Goal: Transaction & Acquisition: Purchase product/service

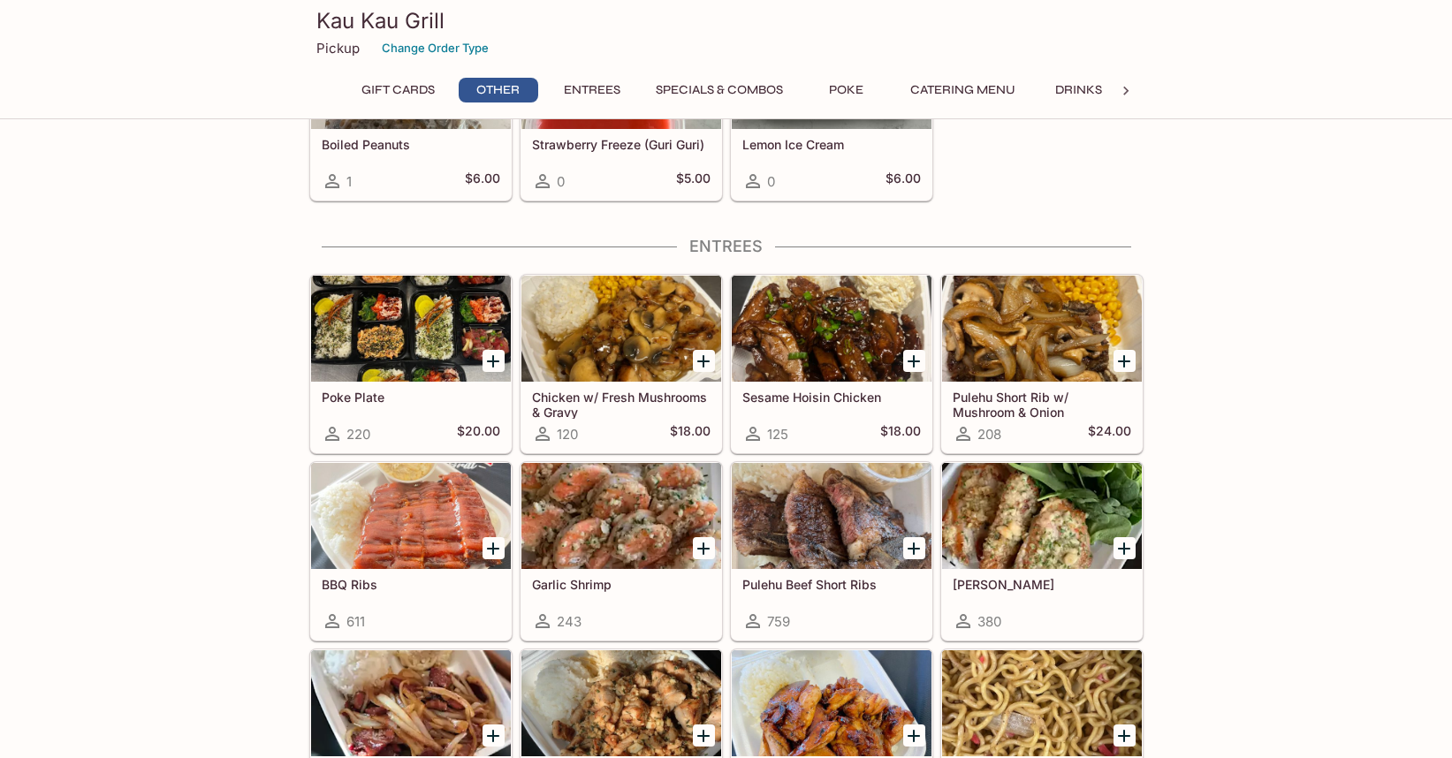
scroll to position [795, 0]
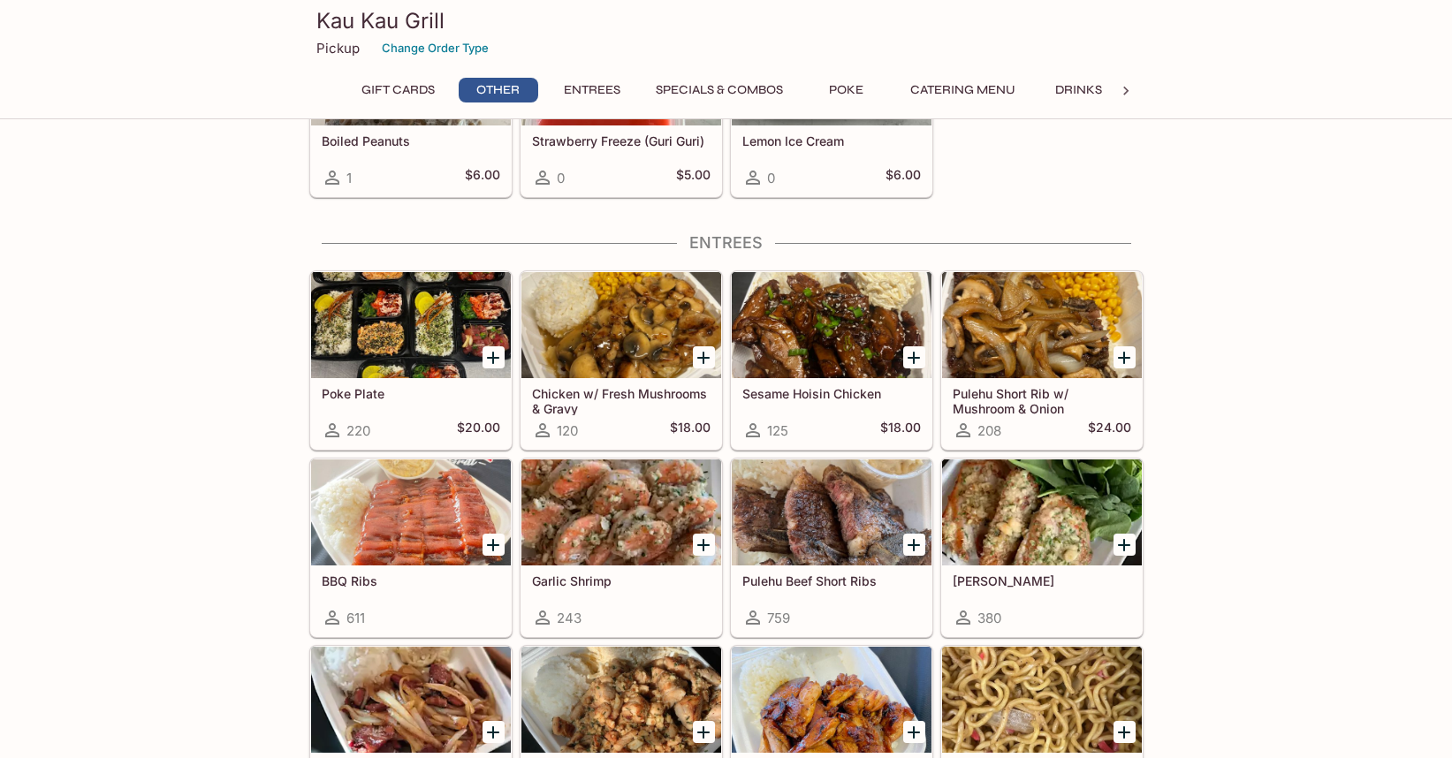
click at [914, 361] on icon "Add Sesame Hoisin Chicken" at bounding box center [913, 358] width 12 height 12
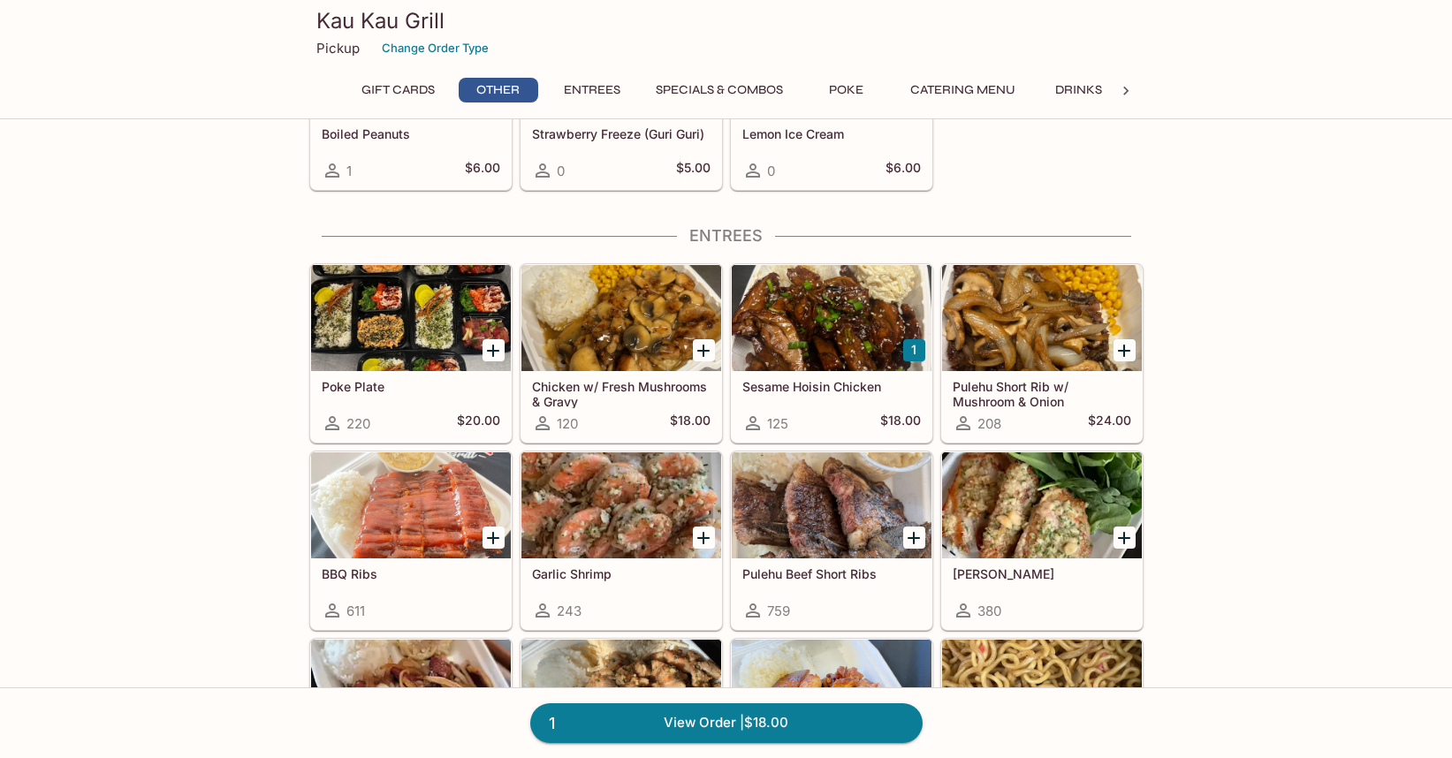
scroll to position [803, 0]
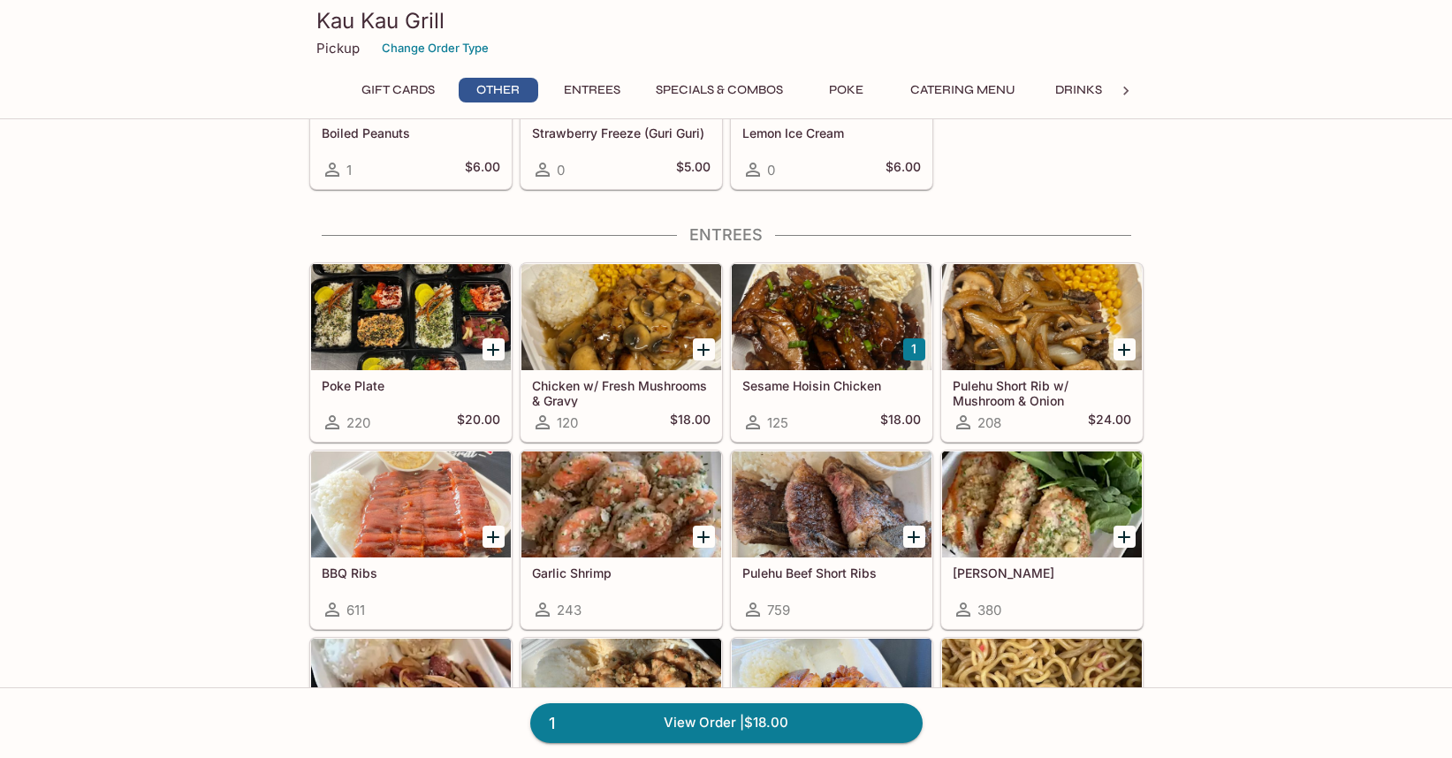
click at [832, 410] on div "Sesame Hoisin Chicken 125 $18.00" at bounding box center [832, 405] width 200 height 71
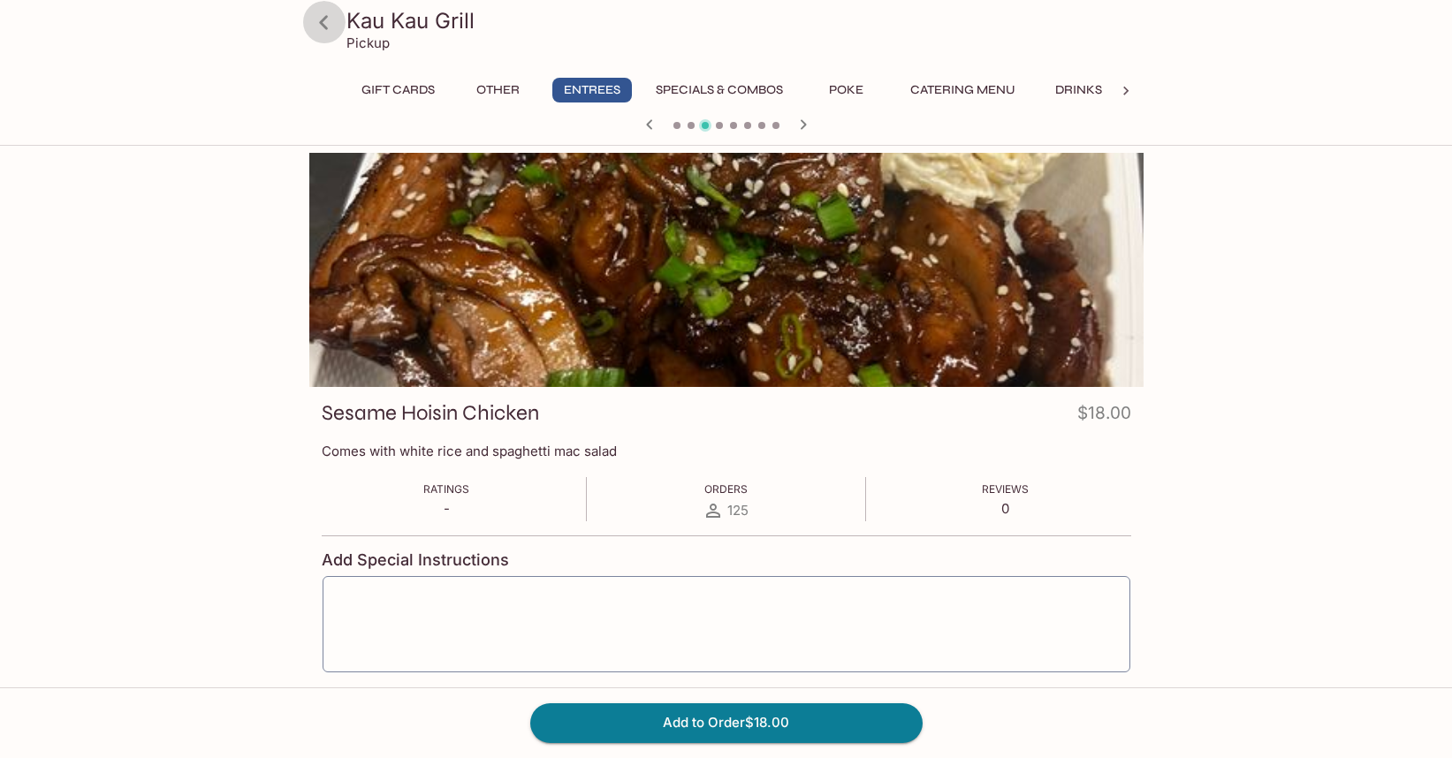
click at [321, 21] on icon at bounding box center [323, 22] width 9 height 14
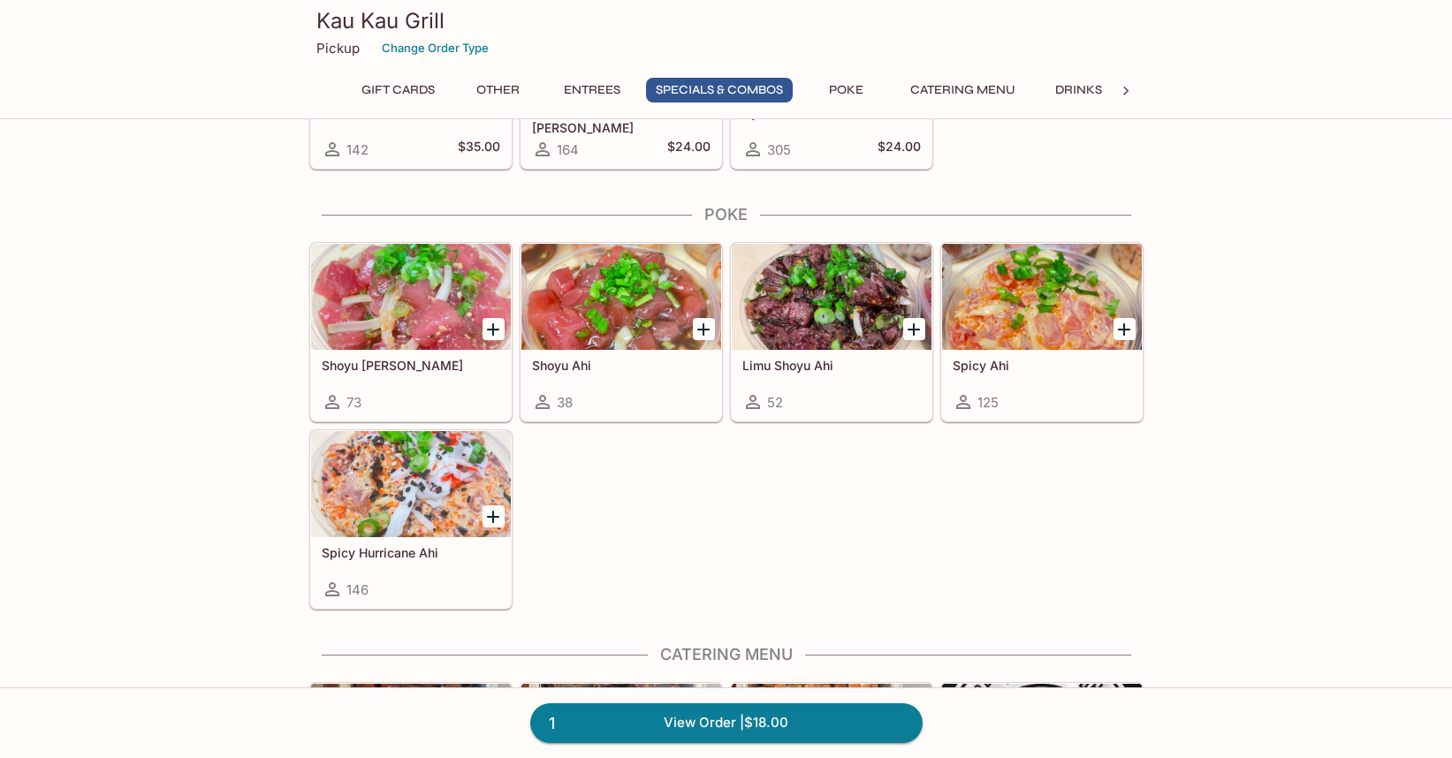
scroll to position [2462, 0]
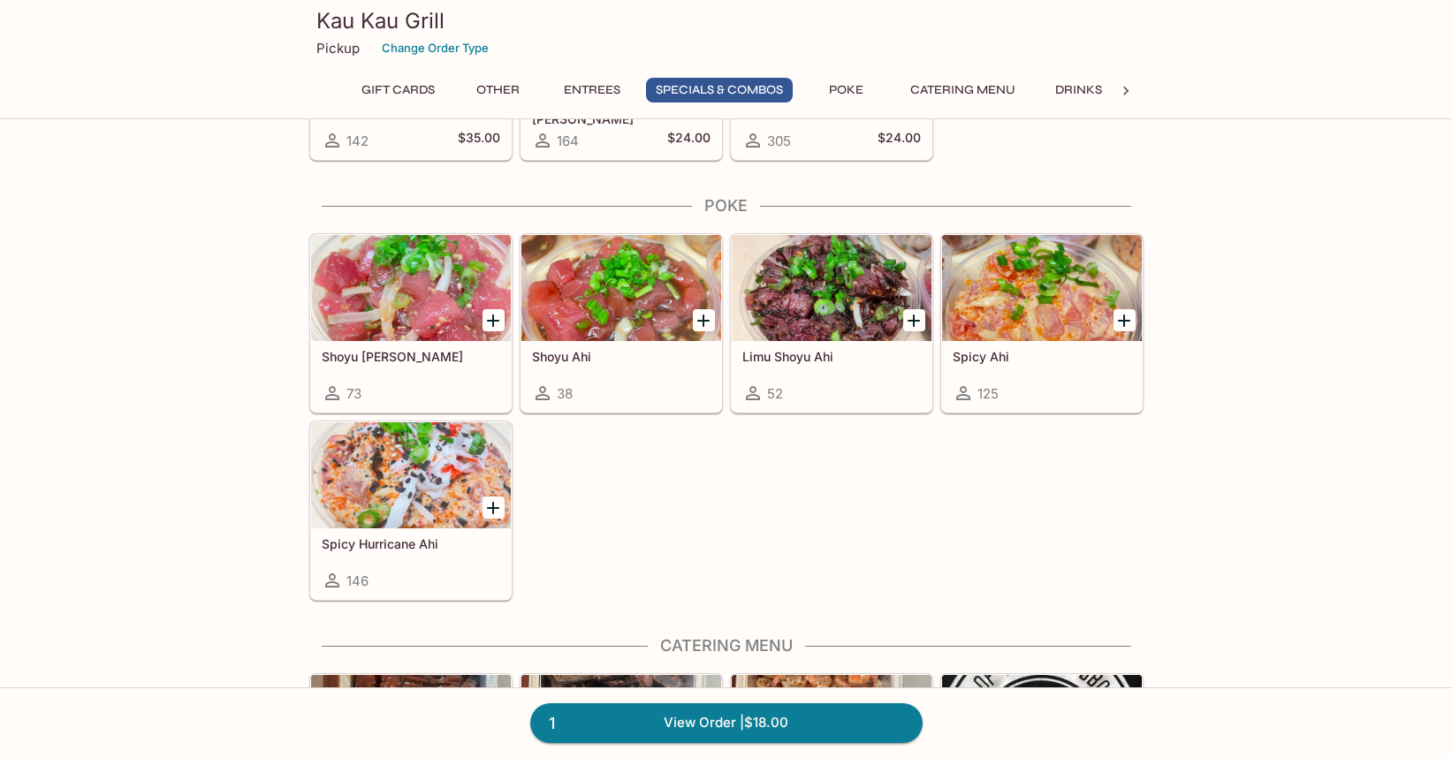
click at [1121, 321] on icon "Add Spicy Ahi" at bounding box center [1124, 321] width 12 height 12
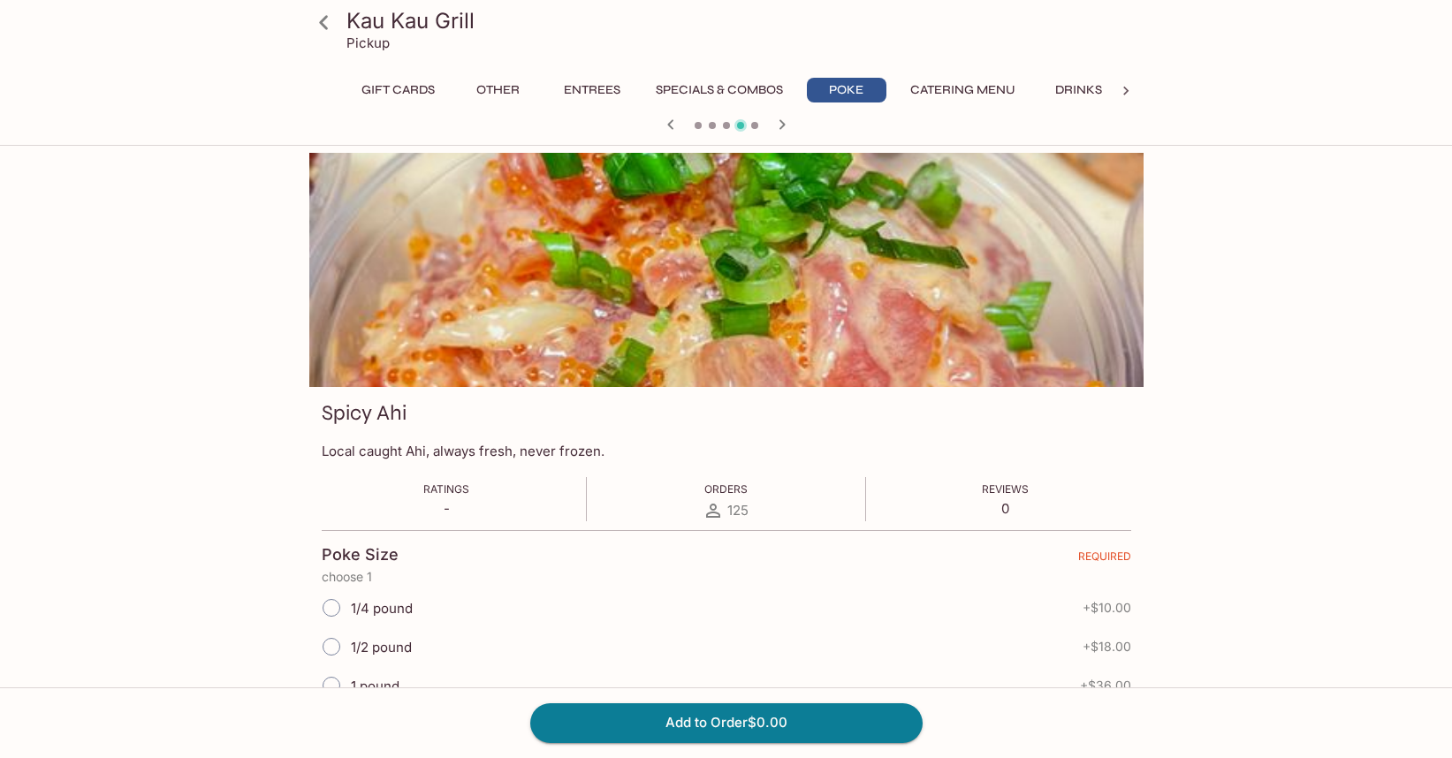
click at [333, 605] on input "1/4 pound" at bounding box center [331, 607] width 37 height 37
radio input "true"
click at [692, 725] on button "Add to Order $10.00" at bounding box center [726, 722] width 392 height 39
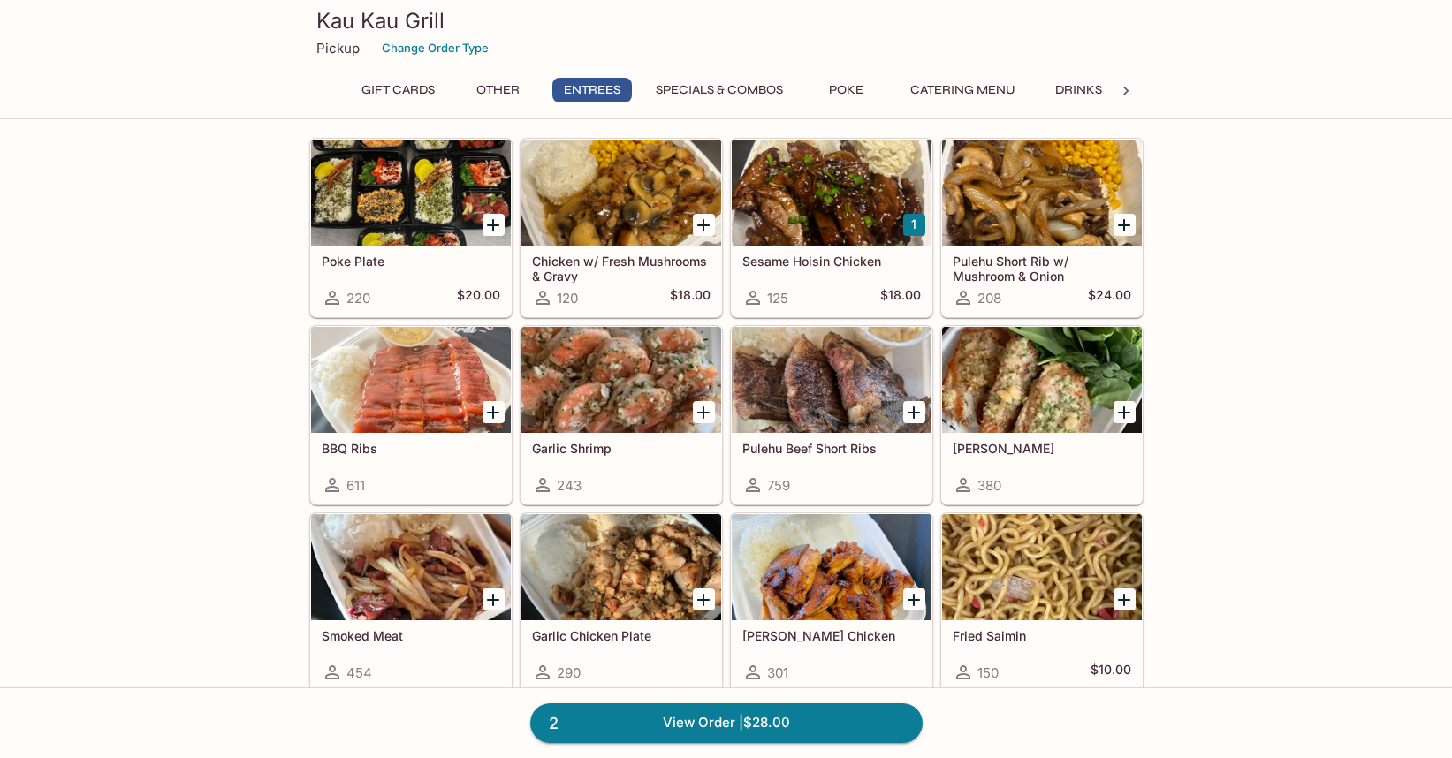
scroll to position [927, 0]
click at [362, 254] on h5 "Poke Plate" at bounding box center [411, 261] width 178 height 15
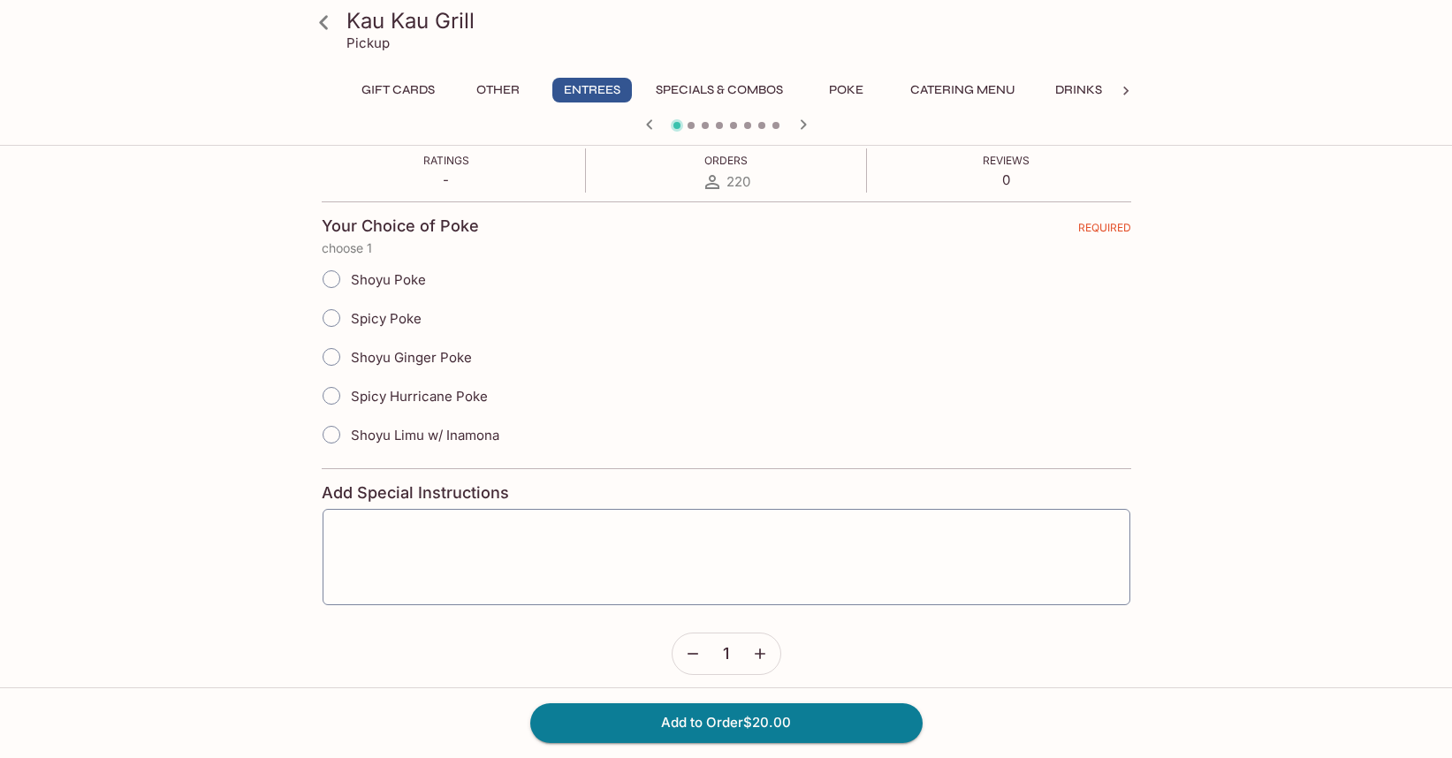
scroll to position [315, 0]
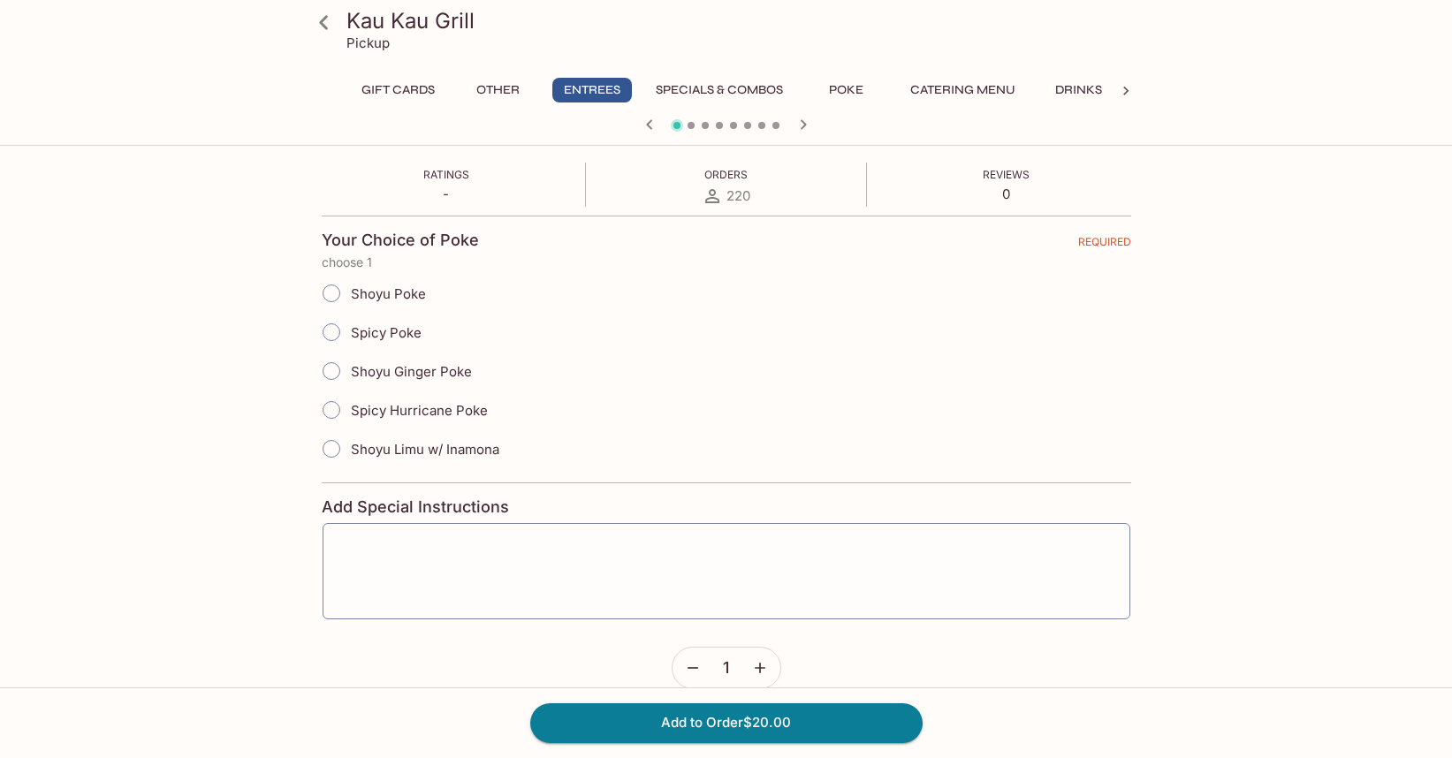
click at [333, 334] on input "Spicy Poke" at bounding box center [331, 332] width 37 height 37
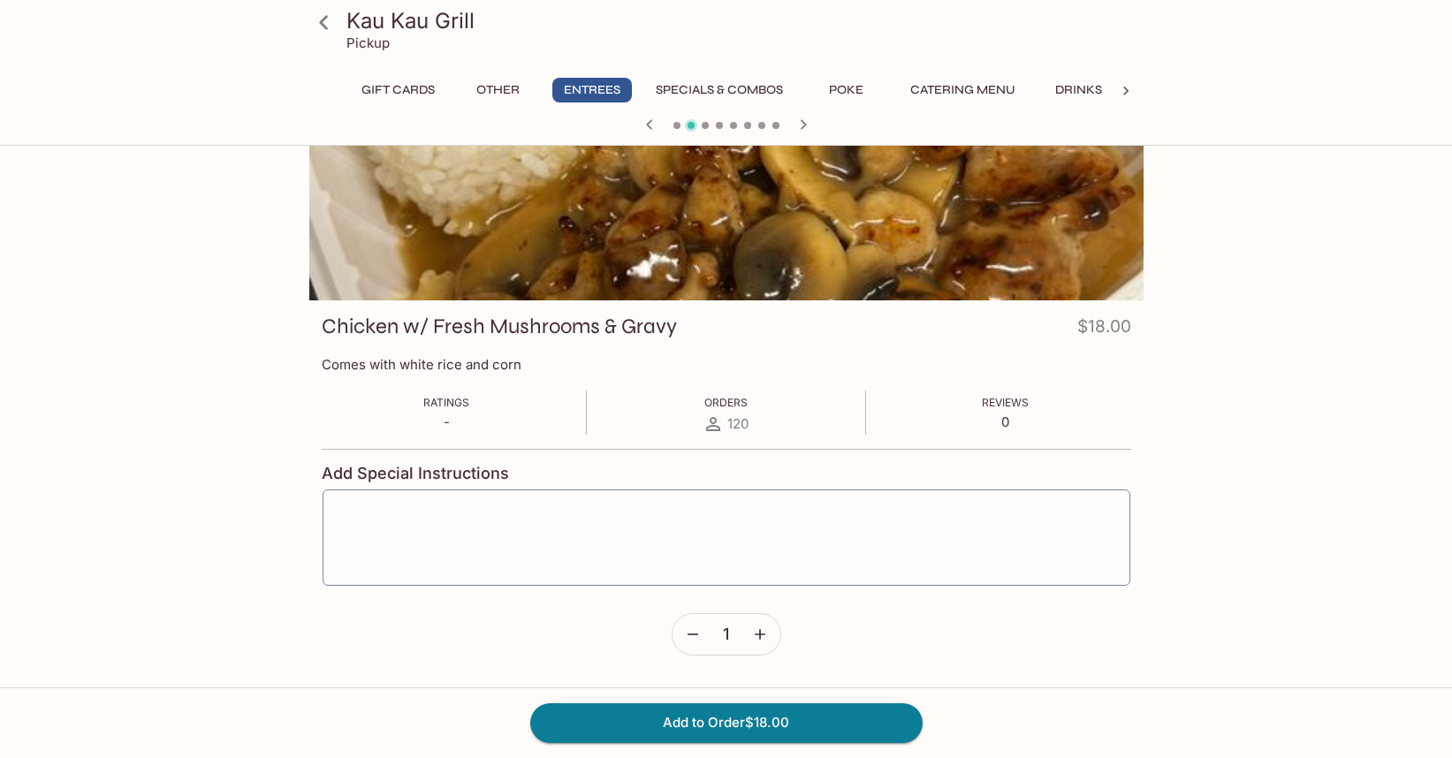
scroll to position [84, 0]
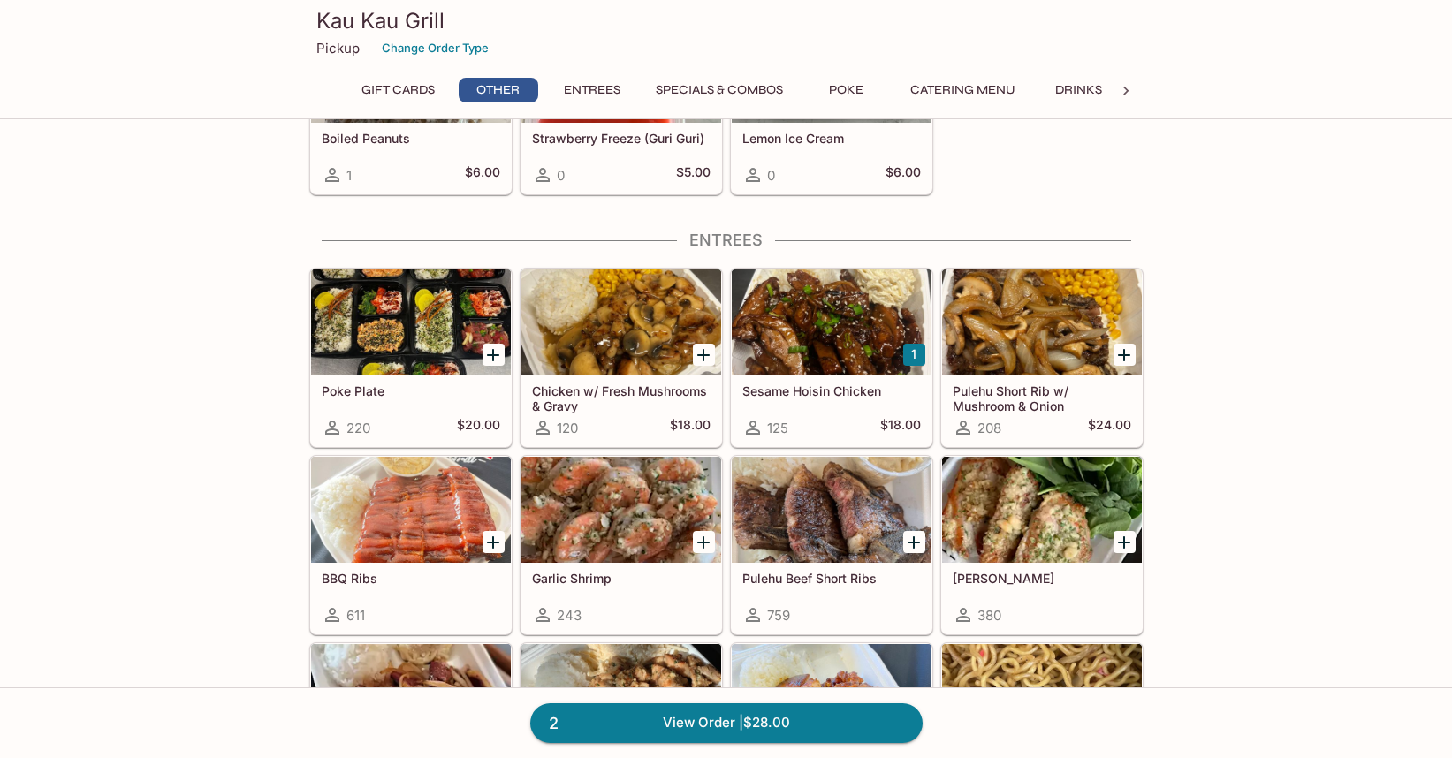
scroll to position [831, 0]
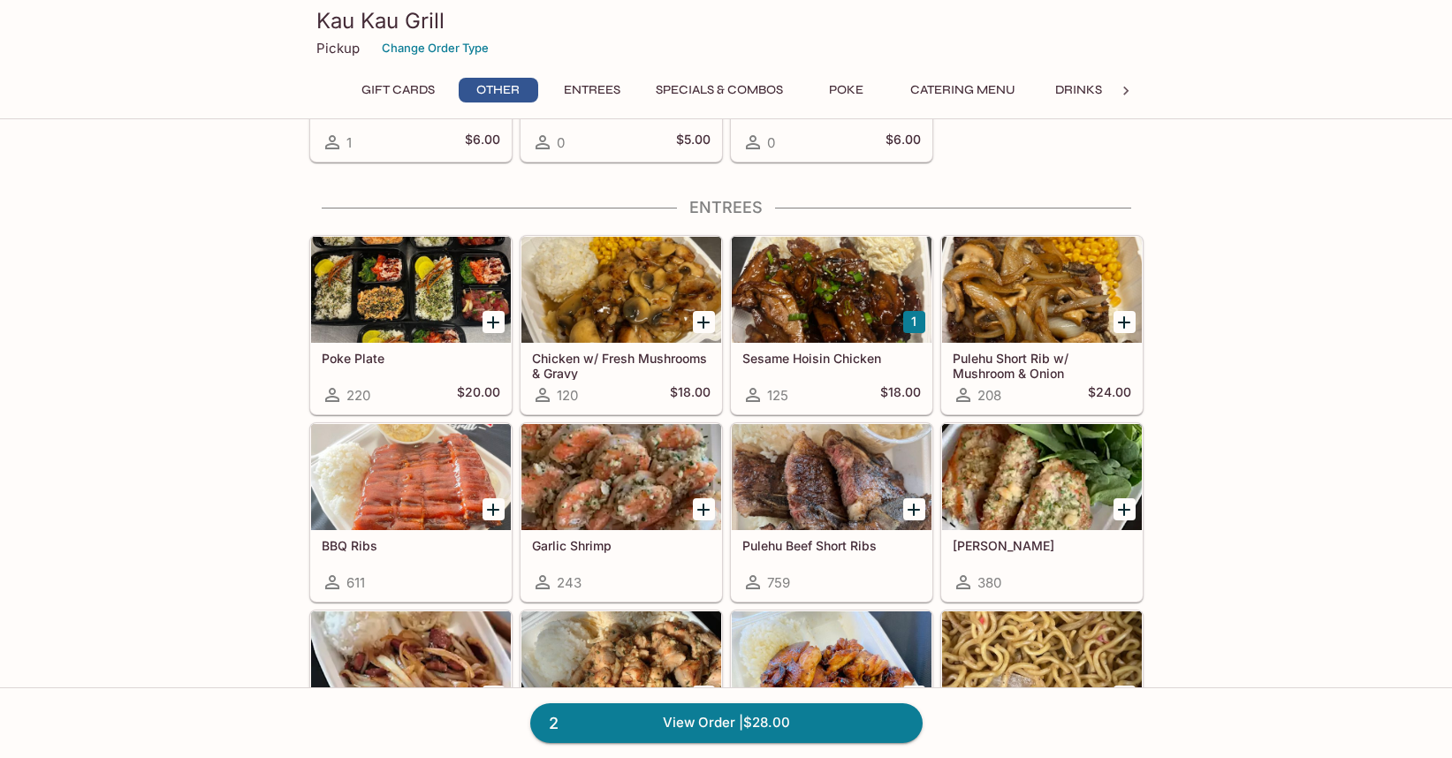
click at [451, 368] on div "Poke Plate 220 $20.00" at bounding box center [411, 378] width 200 height 71
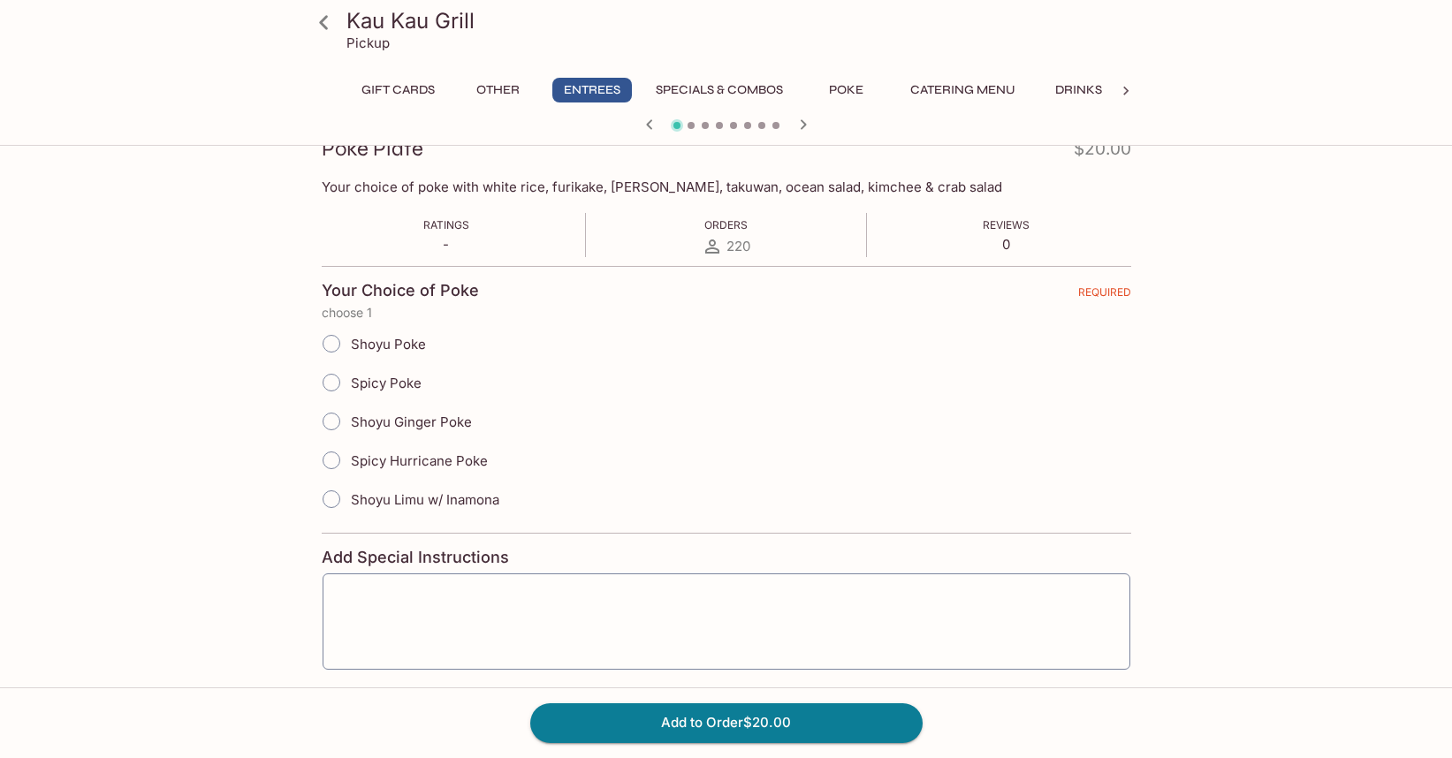
scroll to position [267, 0]
click at [332, 379] on input "Spicy Poke" at bounding box center [331, 384] width 37 height 37
radio input "true"
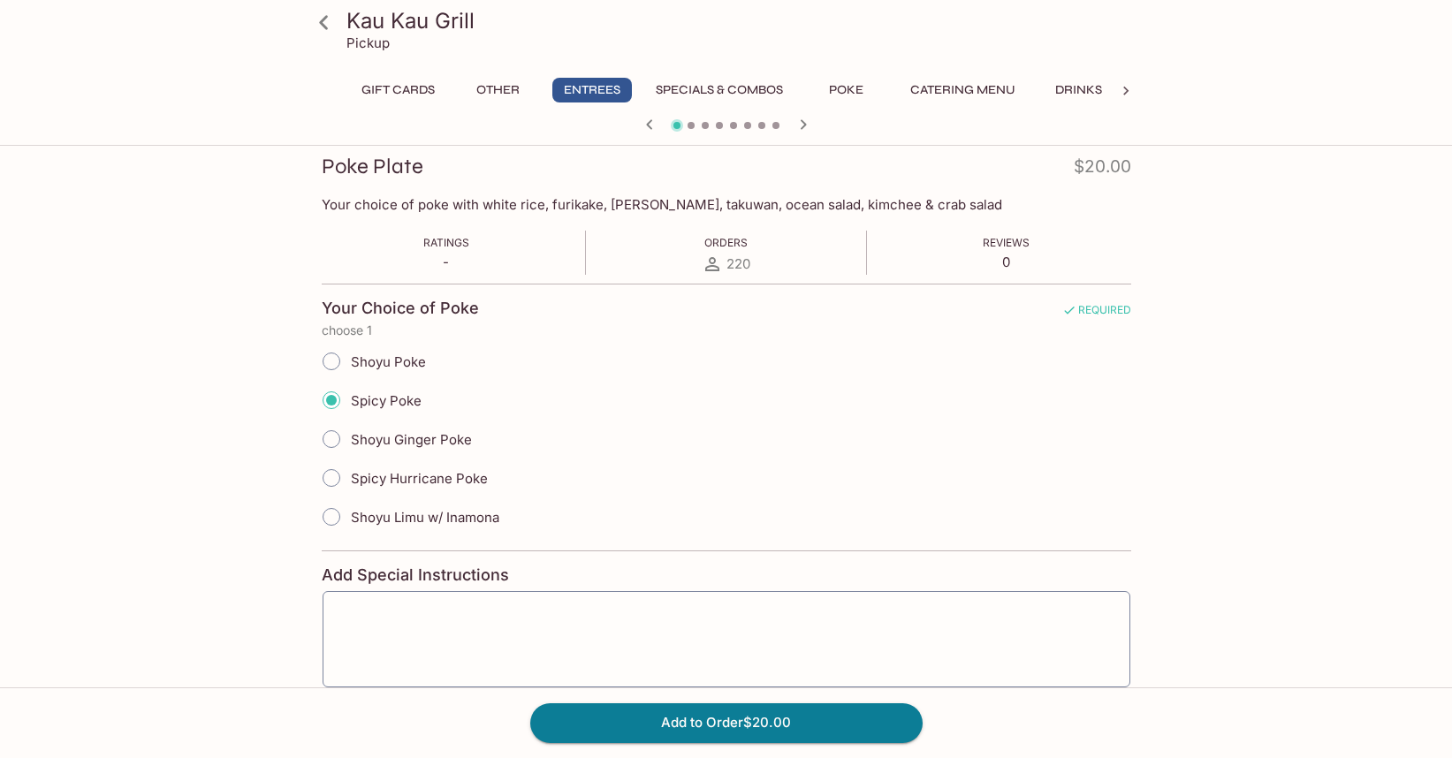
scroll to position [249, 0]
click at [710, 727] on button "Add to Order $20.00" at bounding box center [726, 722] width 392 height 39
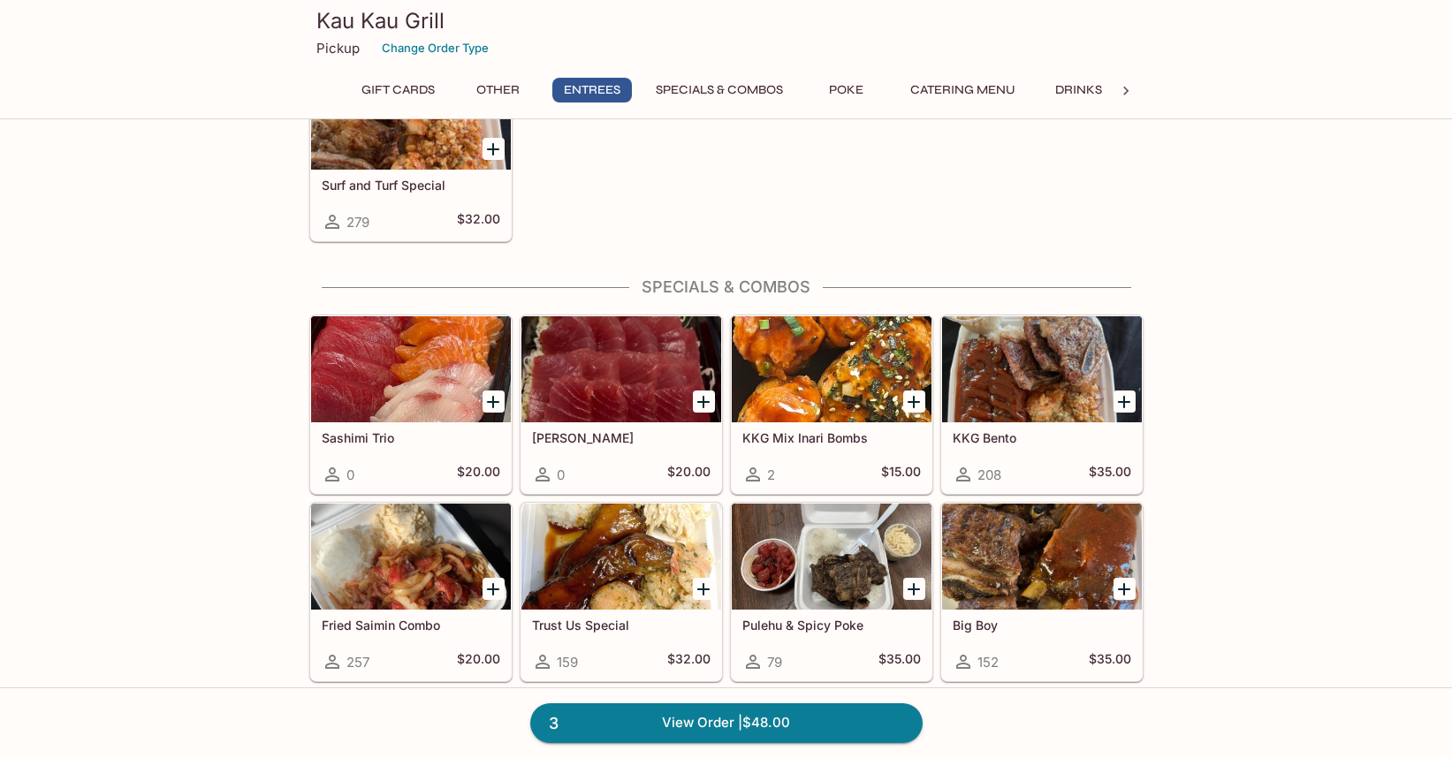
scroll to position [1562, 0]
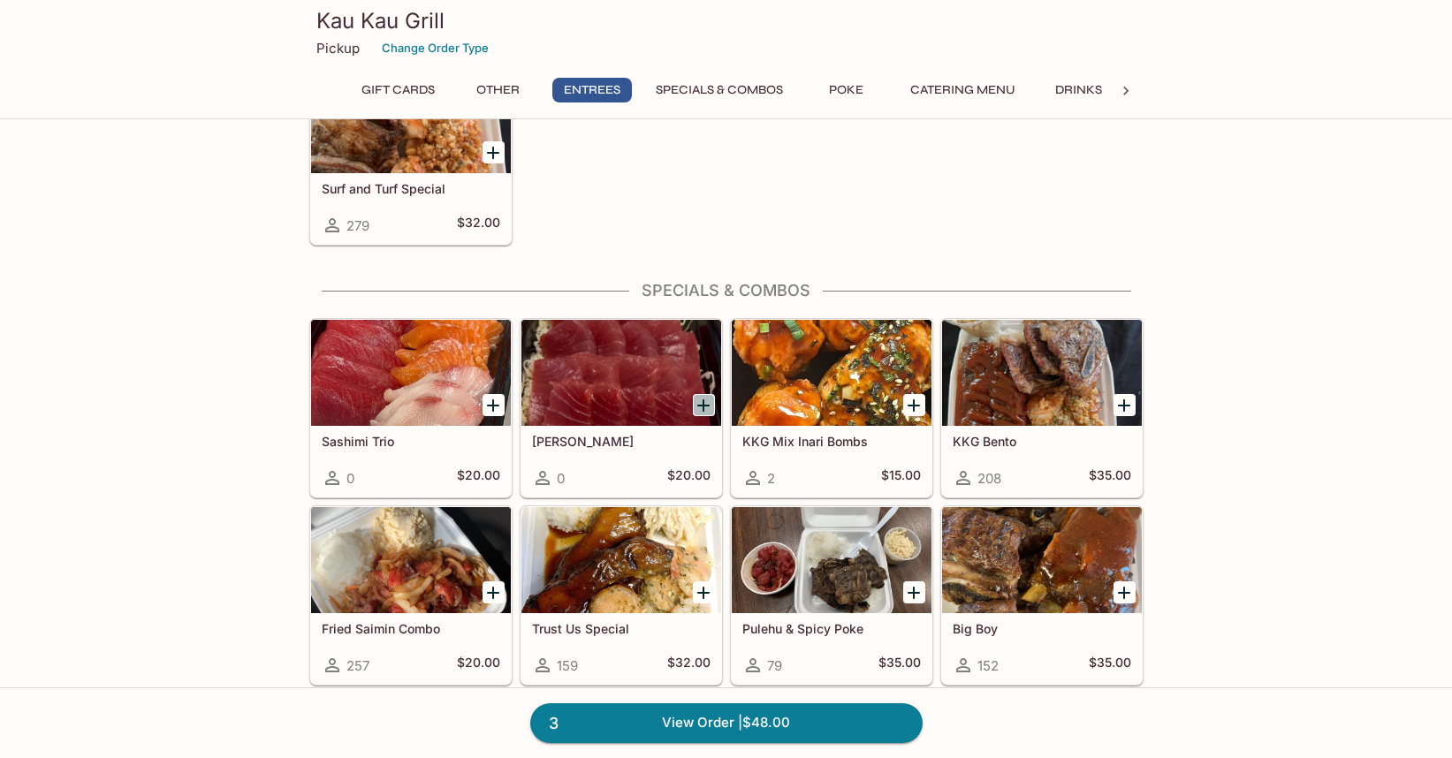
click at [702, 406] on icon "Add Ahi Sashimi" at bounding box center [703, 405] width 12 height 12
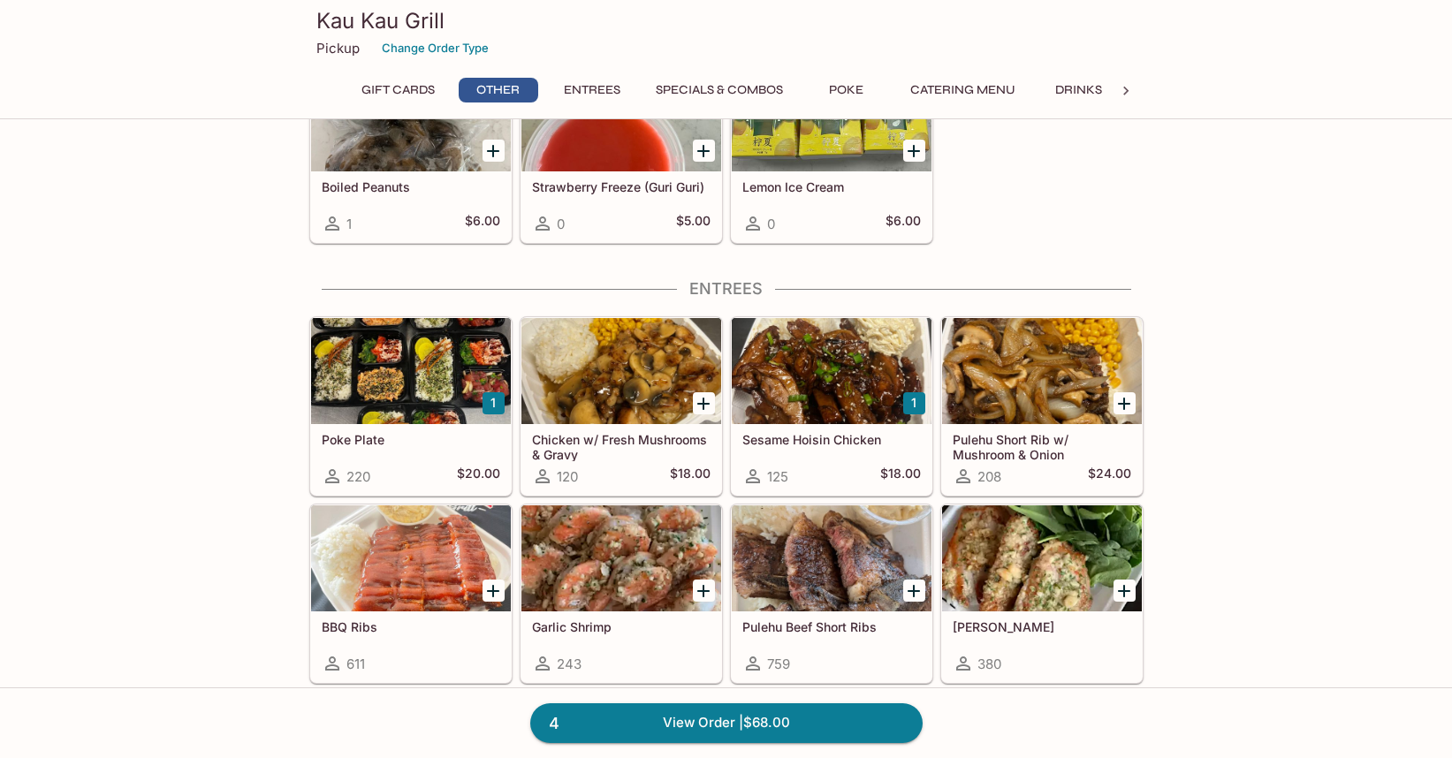
scroll to position [747, 0]
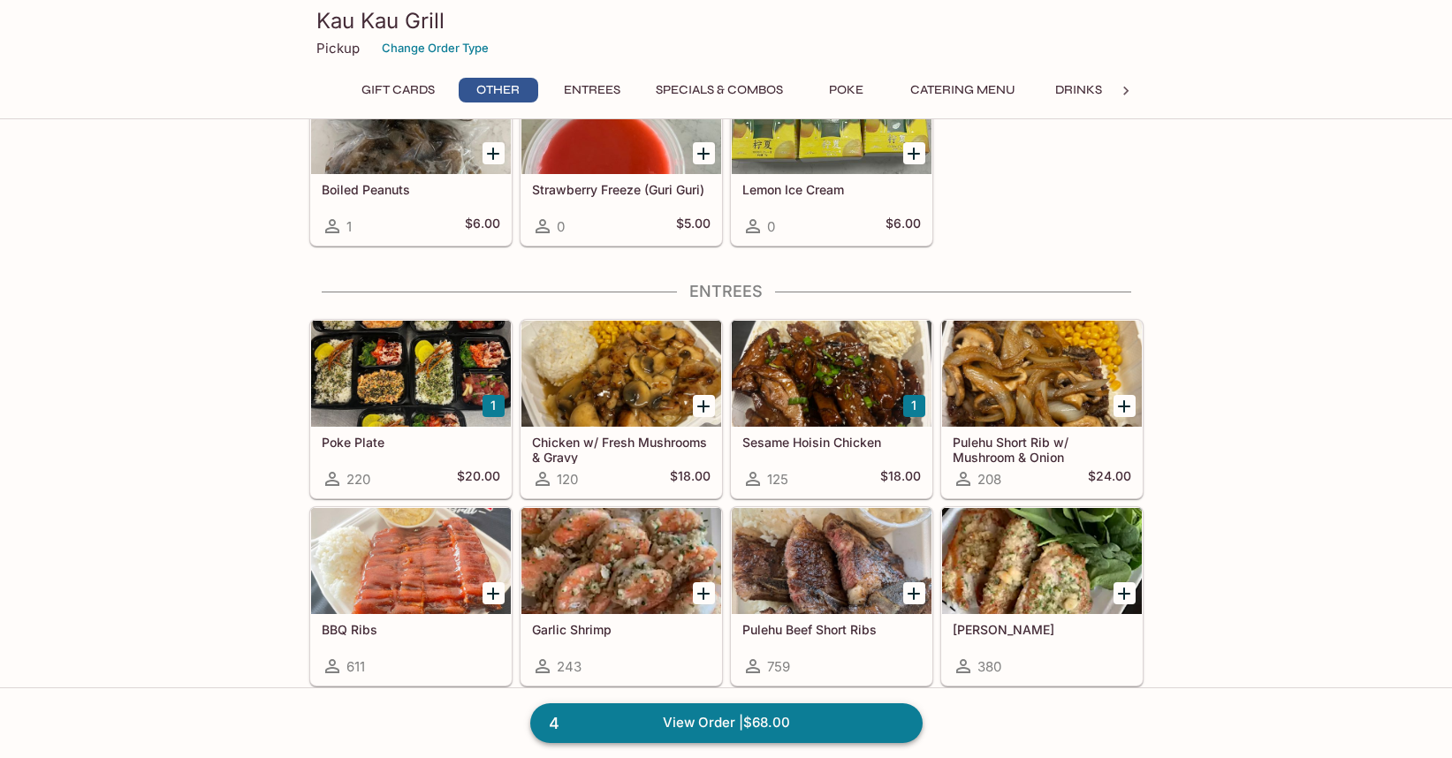
click at [714, 719] on link "4 View Order | $68.00" at bounding box center [726, 722] width 392 height 39
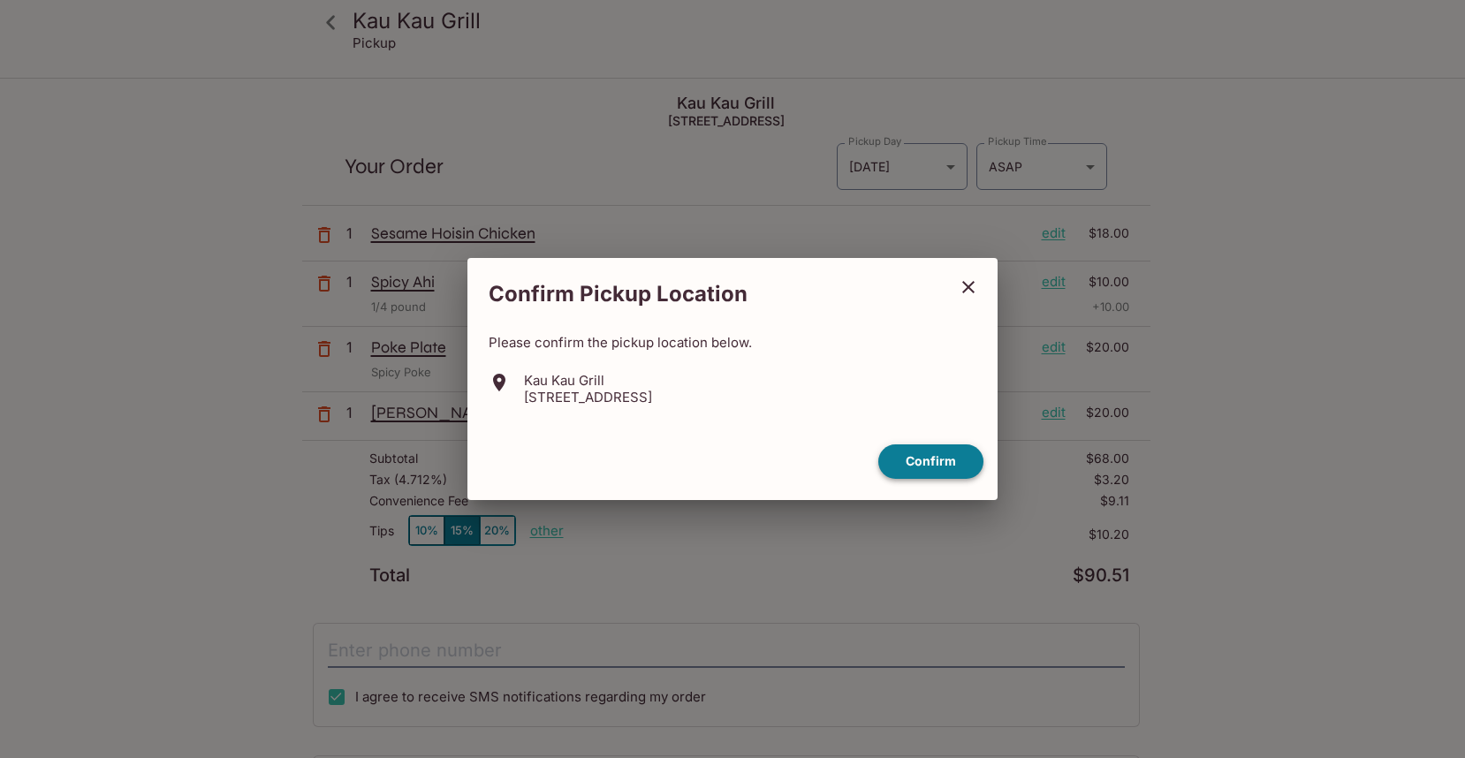
click at [954, 459] on button "Confirm" at bounding box center [930, 461] width 105 height 34
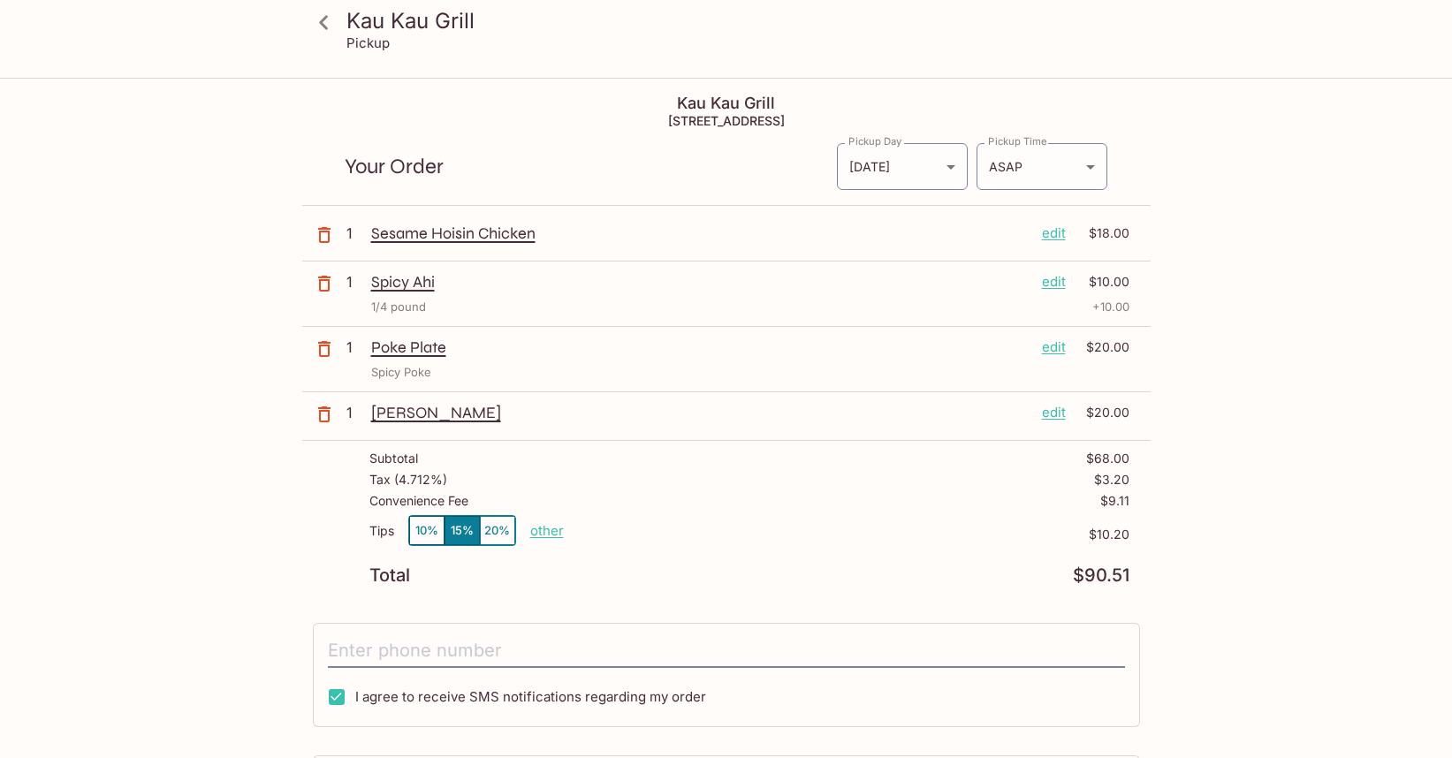
click at [330, 351] on icon "button" at bounding box center [324, 348] width 21 height 21
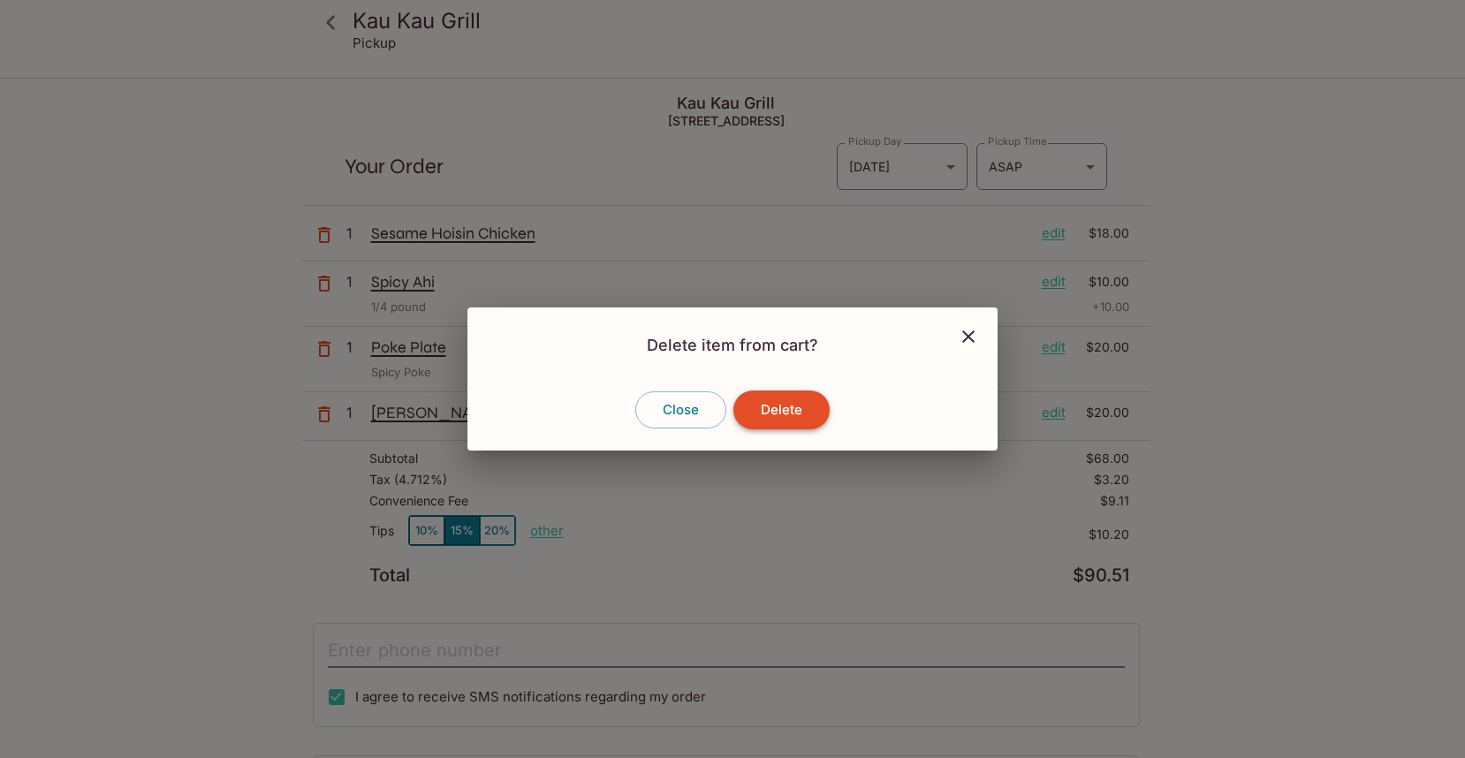
click at [783, 410] on button "Delete" at bounding box center [781, 410] width 96 height 39
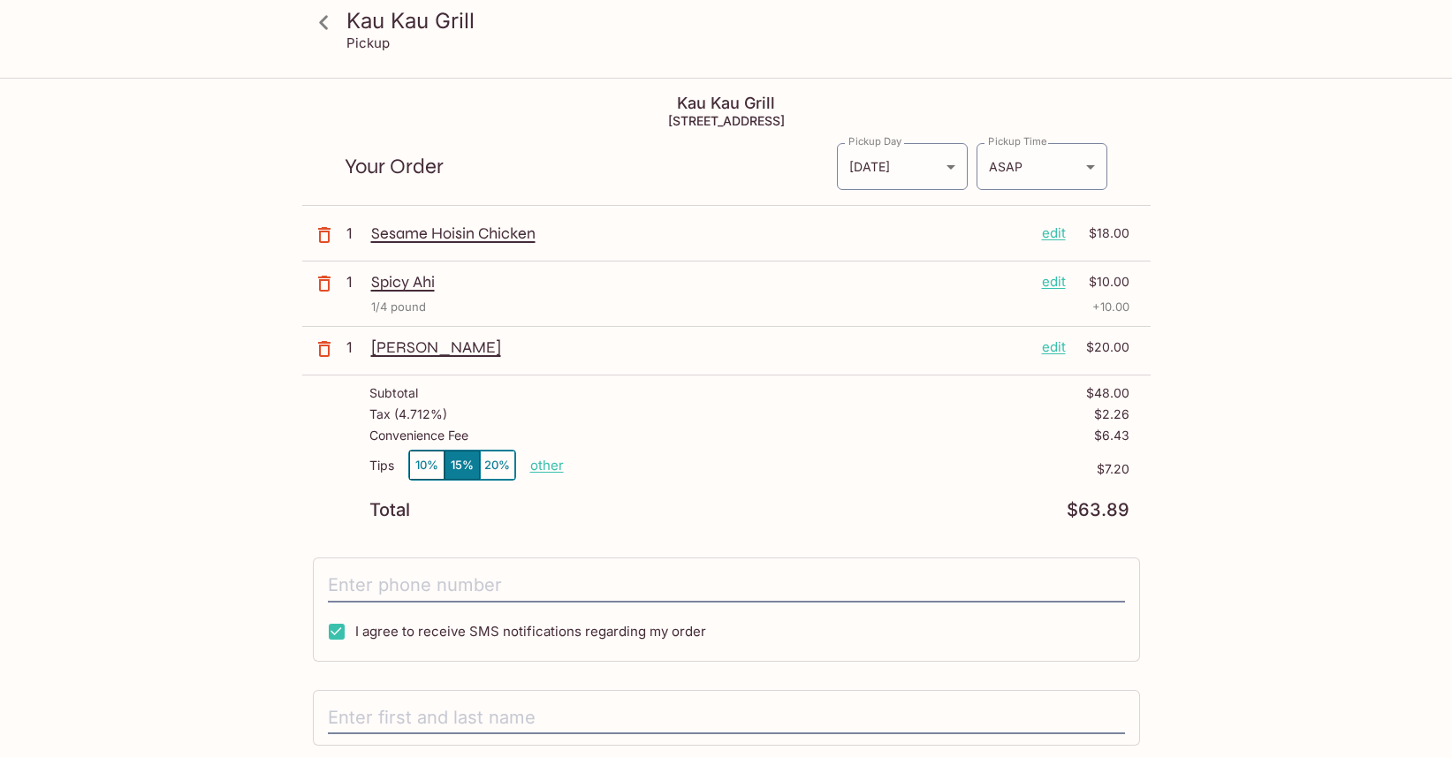
click at [324, 19] on icon at bounding box center [323, 22] width 9 height 14
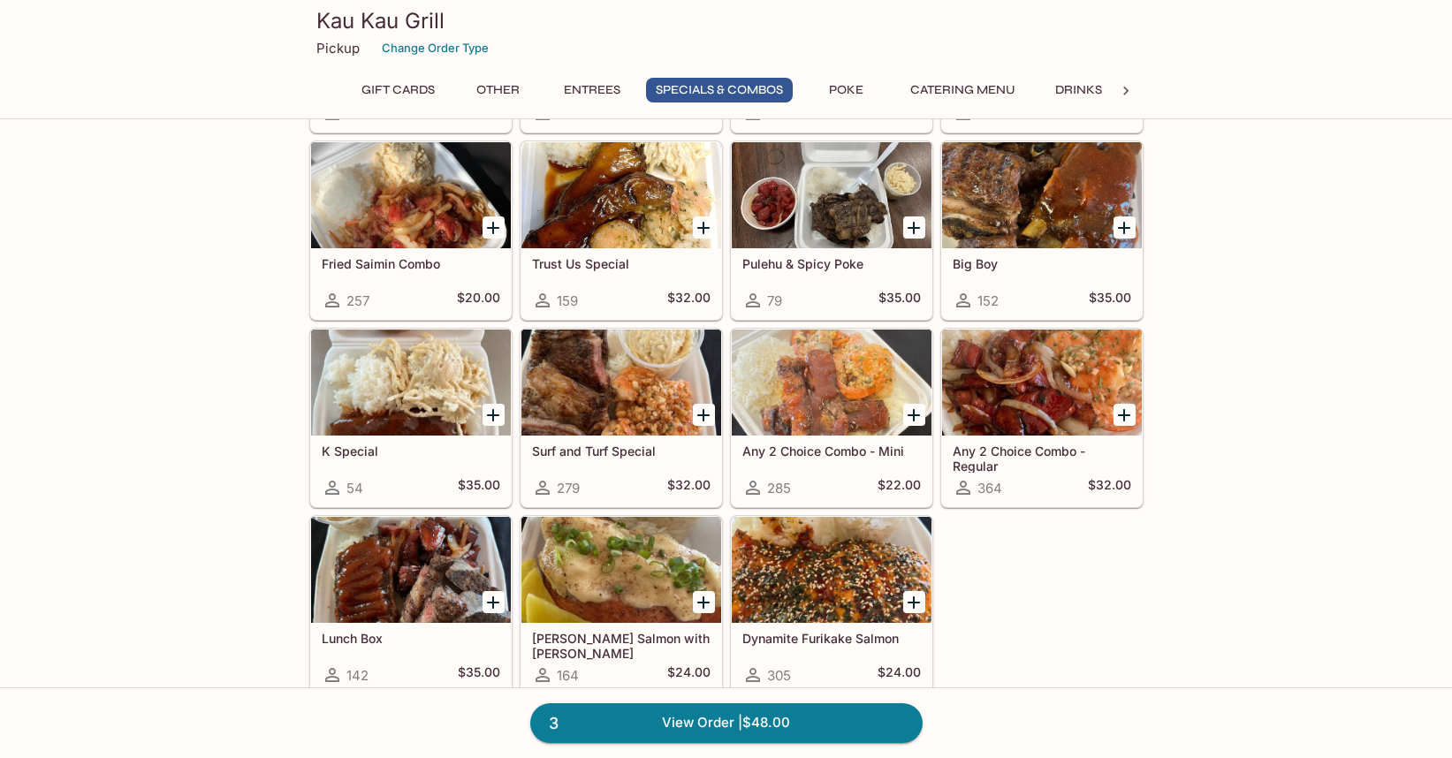
scroll to position [1930, 0]
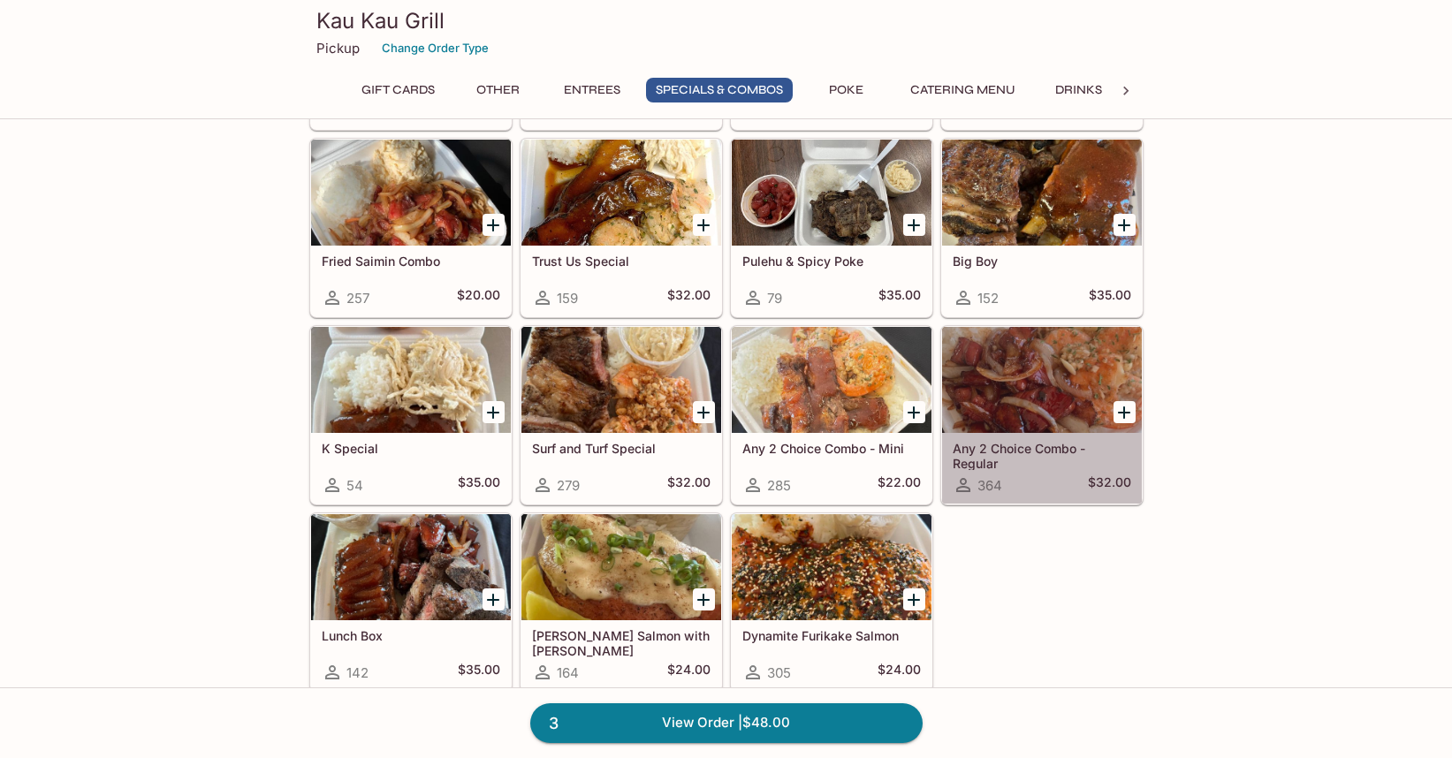
click at [1028, 449] on h5 "Any 2 Choice Combo - Regular" at bounding box center [1041, 455] width 178 height 29
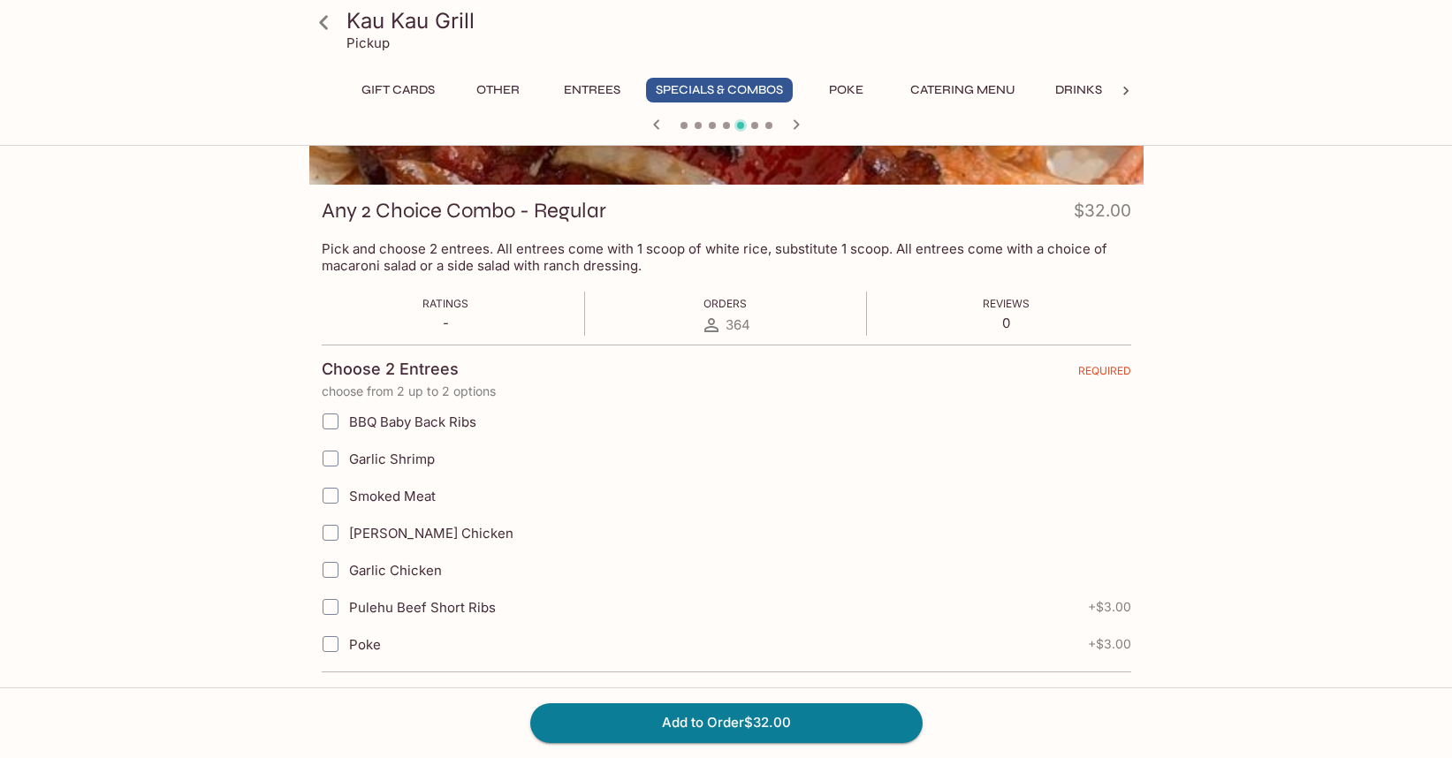
scroll to position [205, 0]
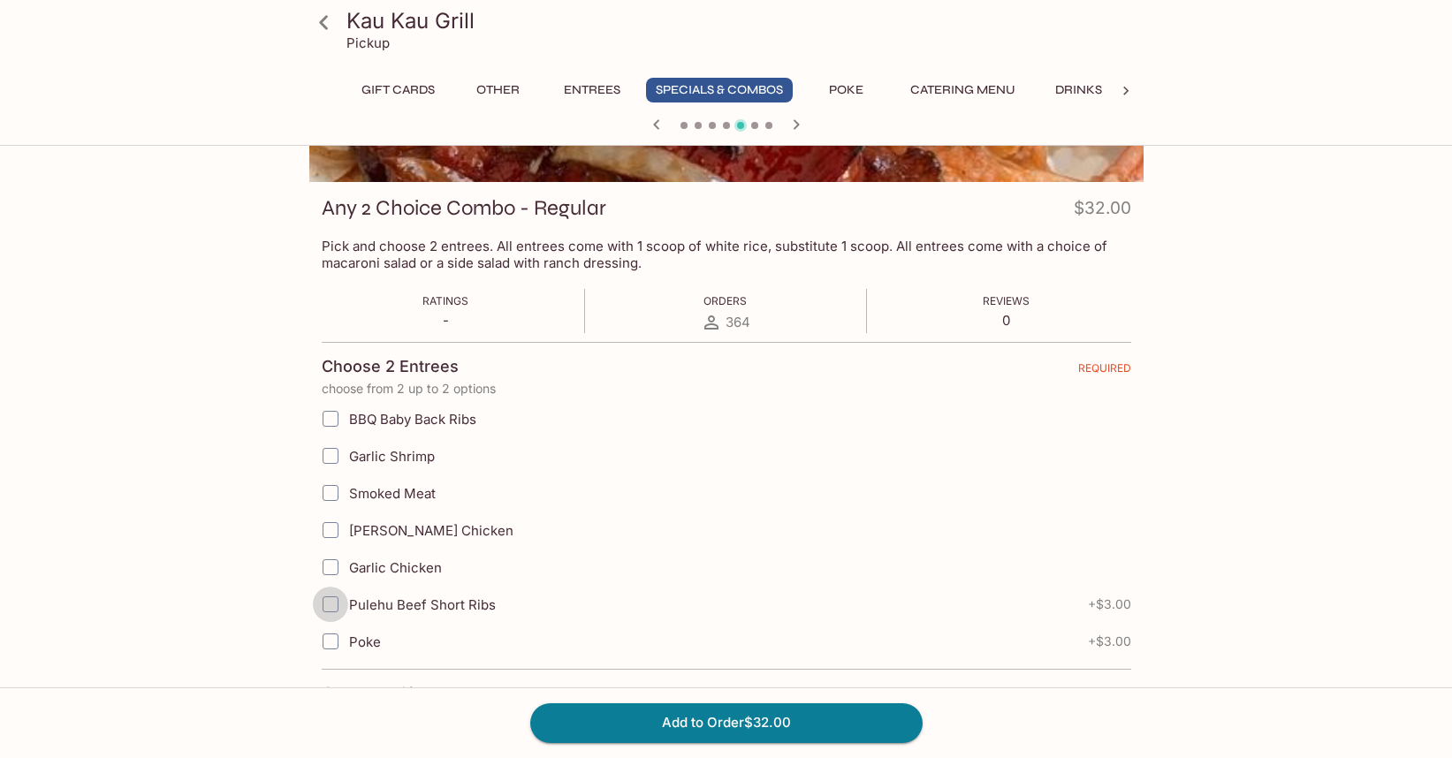
click at [336, 603] on input "Pulehu Beef Short Ribs" at bounding box center [330, 604] width 35 height 35
checkbox input "true"
click at [332, 455] on input "Garlic Shrimp" at bounding box center [330, 455] width 35 height 35
checkbox input "true"
click at [320, 22] on icon at bounding box center [323, 22] width 9 height 14
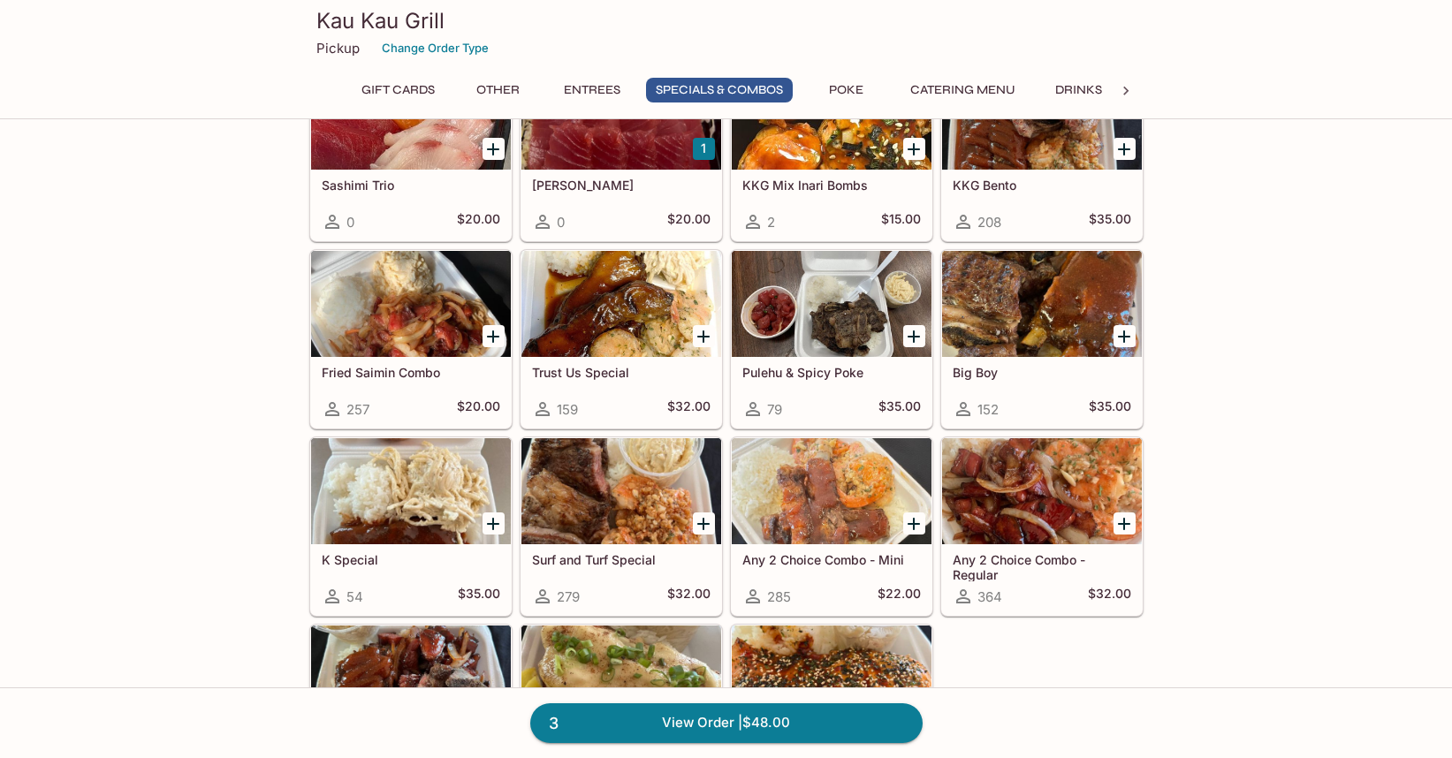
scroll to position [1852, 0]
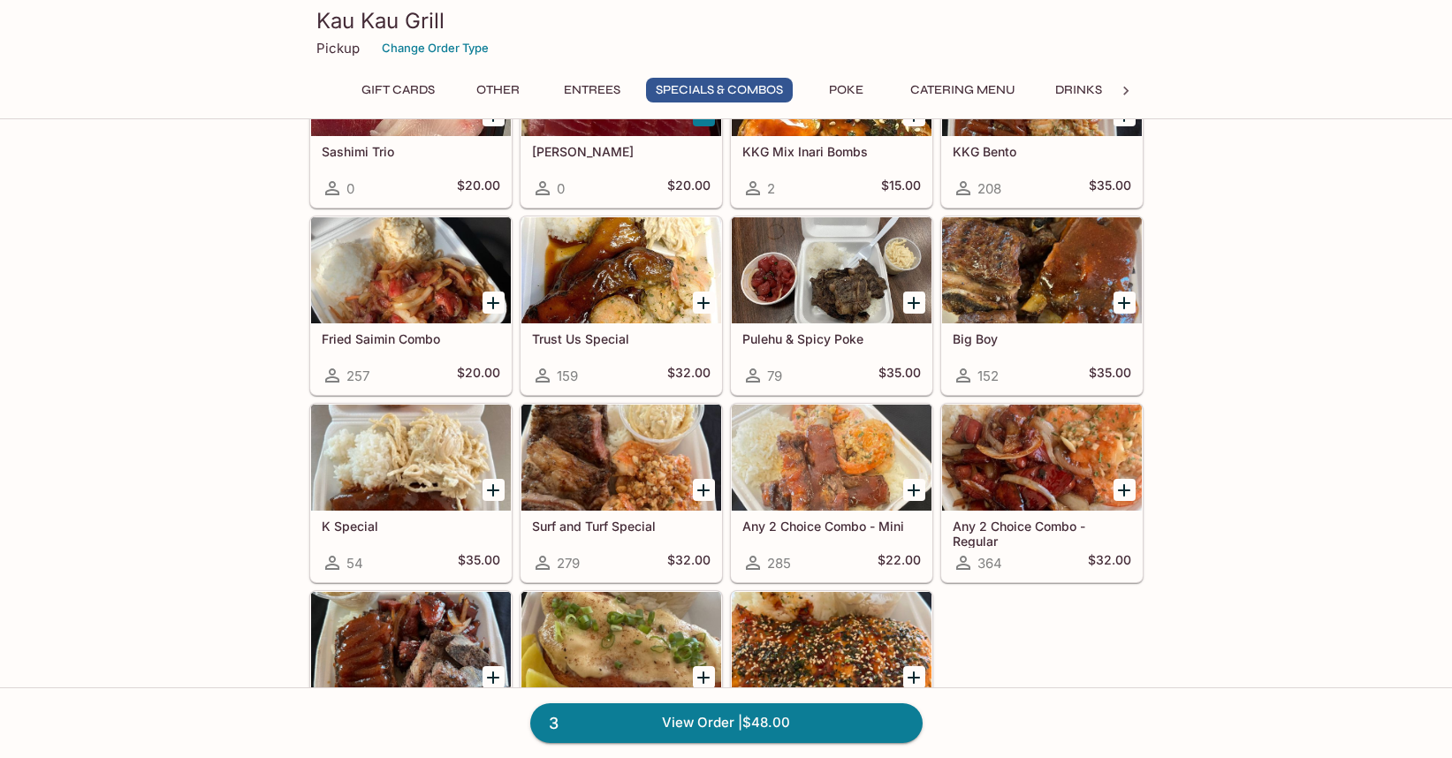
click at [1075, 491] on div at bounding box center [1042, 458] width 200 height 106
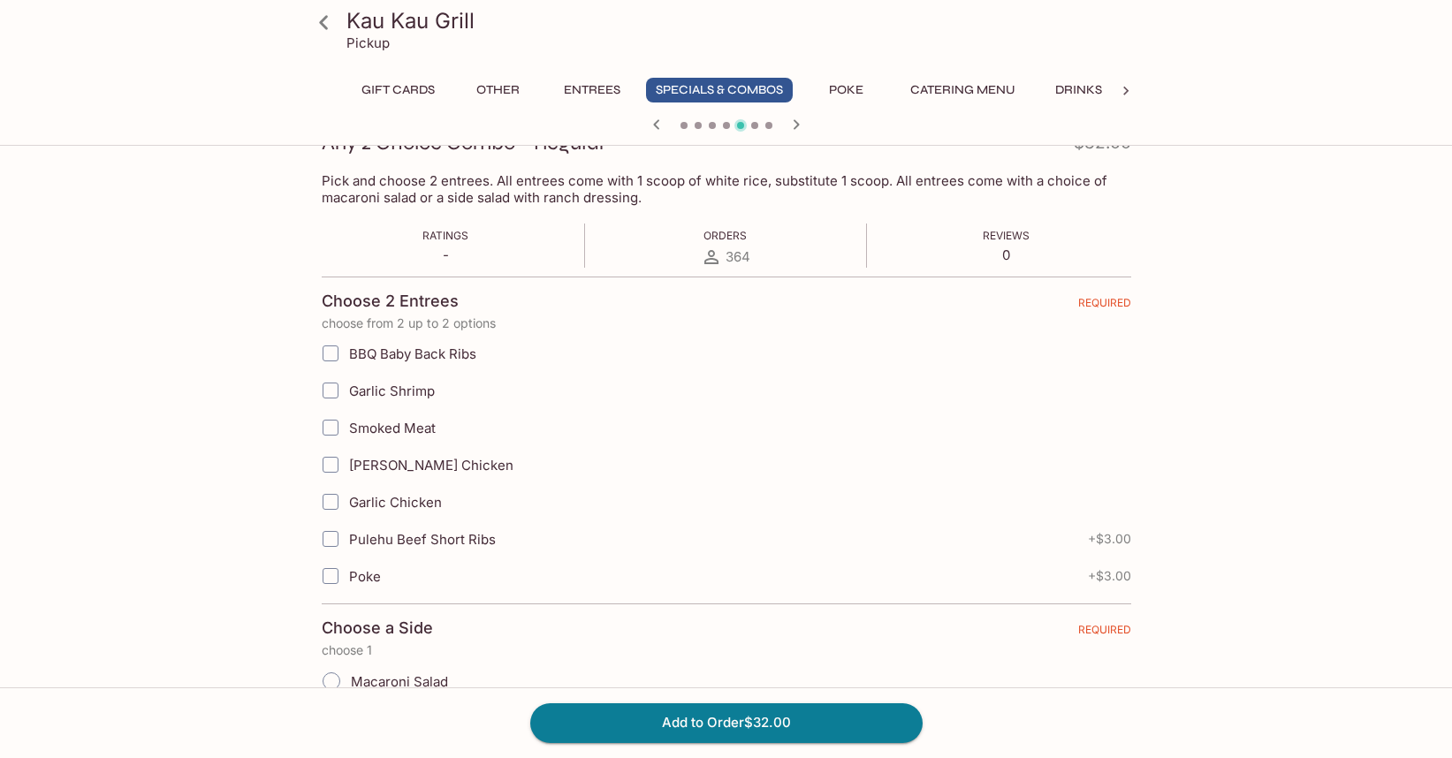
scroll to position [277, 0]
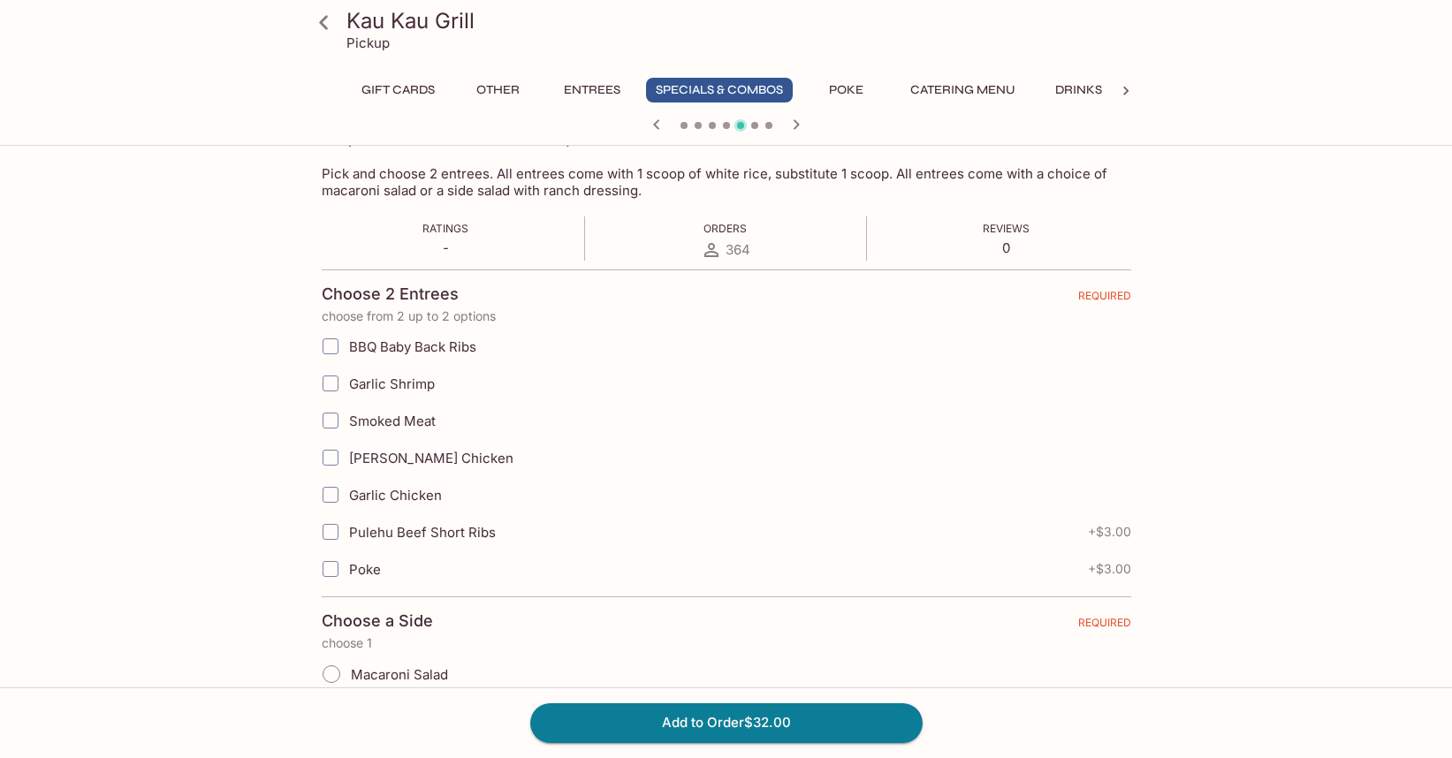
click at [332, 387] on input "Garlic Shrimp" at bounding box center [330, 383] width 35 height 35
checkbox input "true"
click at [335, 570] on input "Poke" at bounding box center [330, 568] width 35 height 35
checkbox input "true"
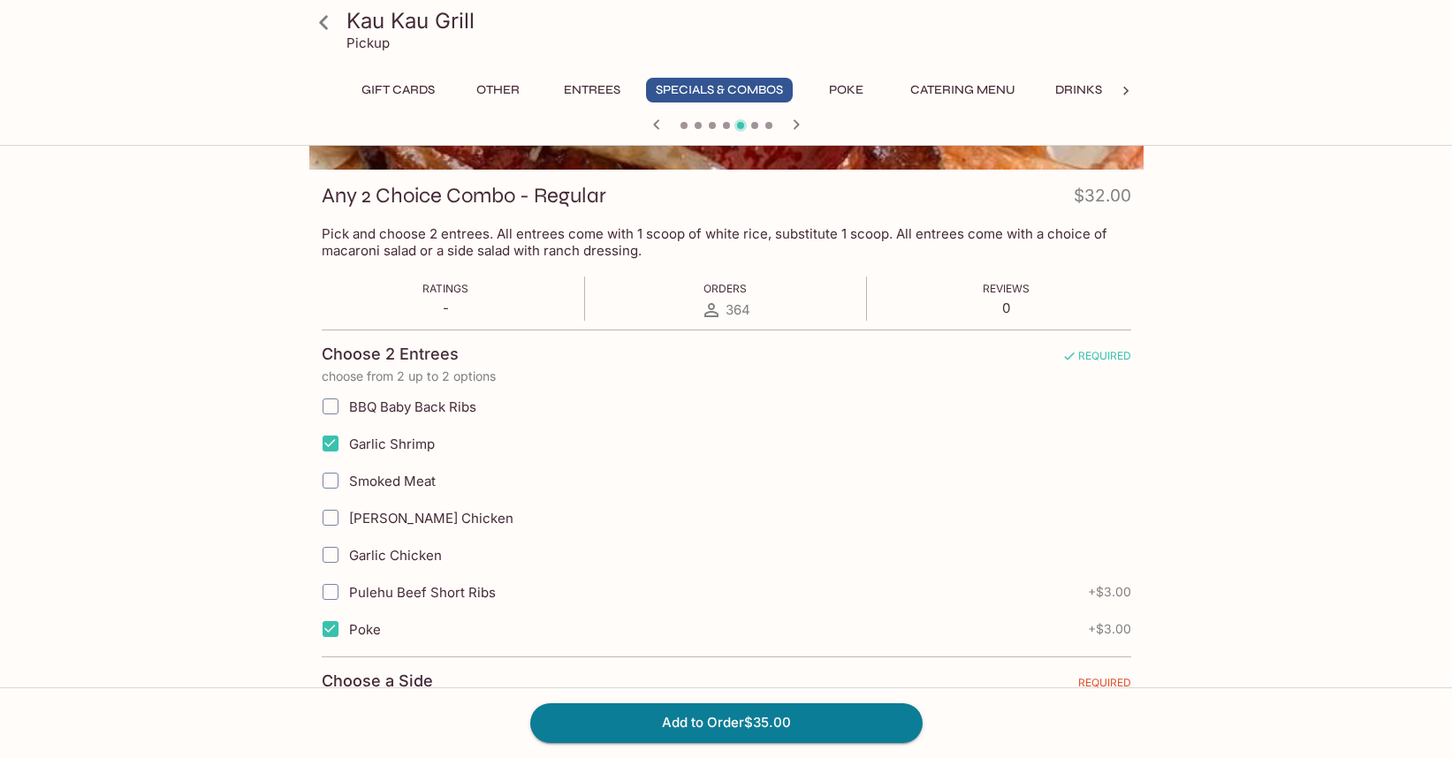
scroll to position [6, 0]
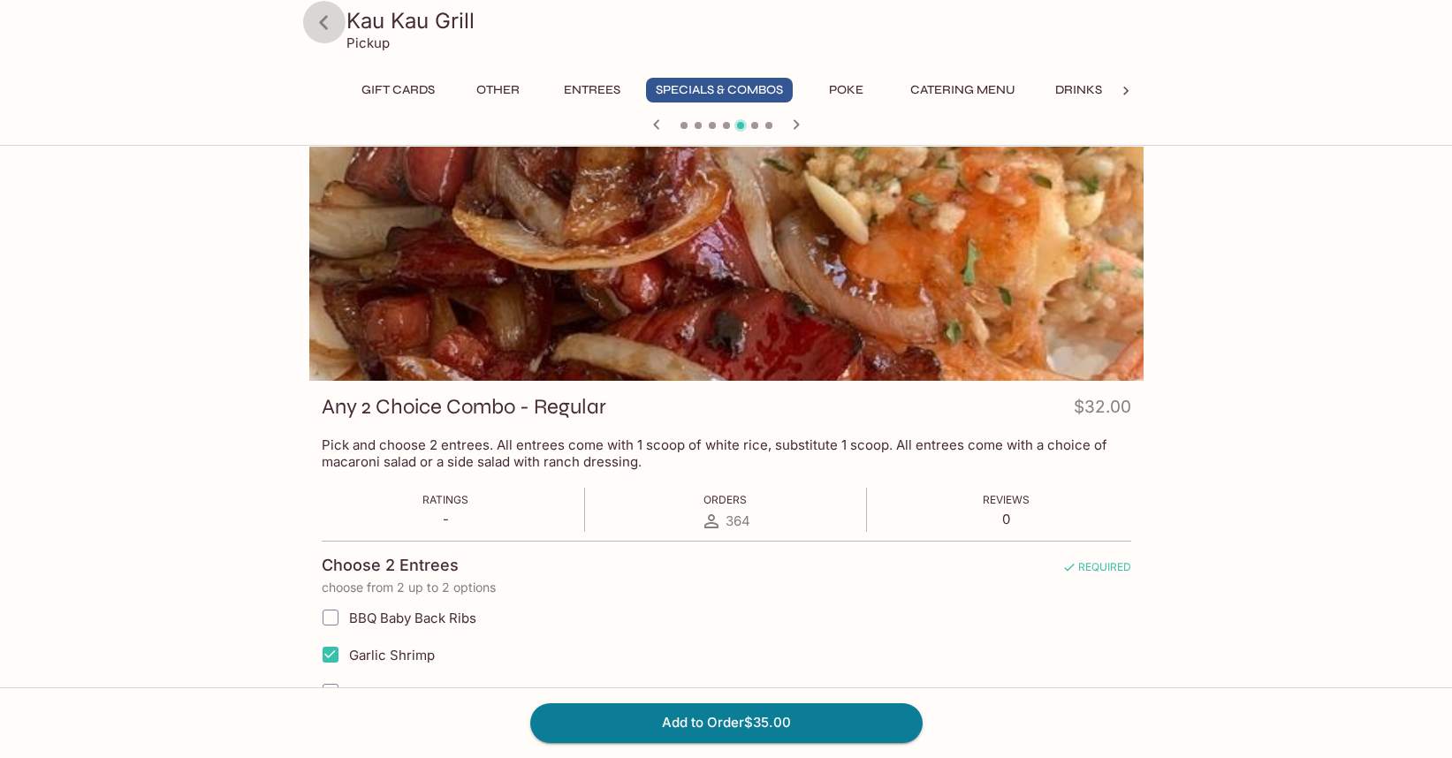
click at [323, 26] on icon at bounding box center [323, 22] width 9 height 14
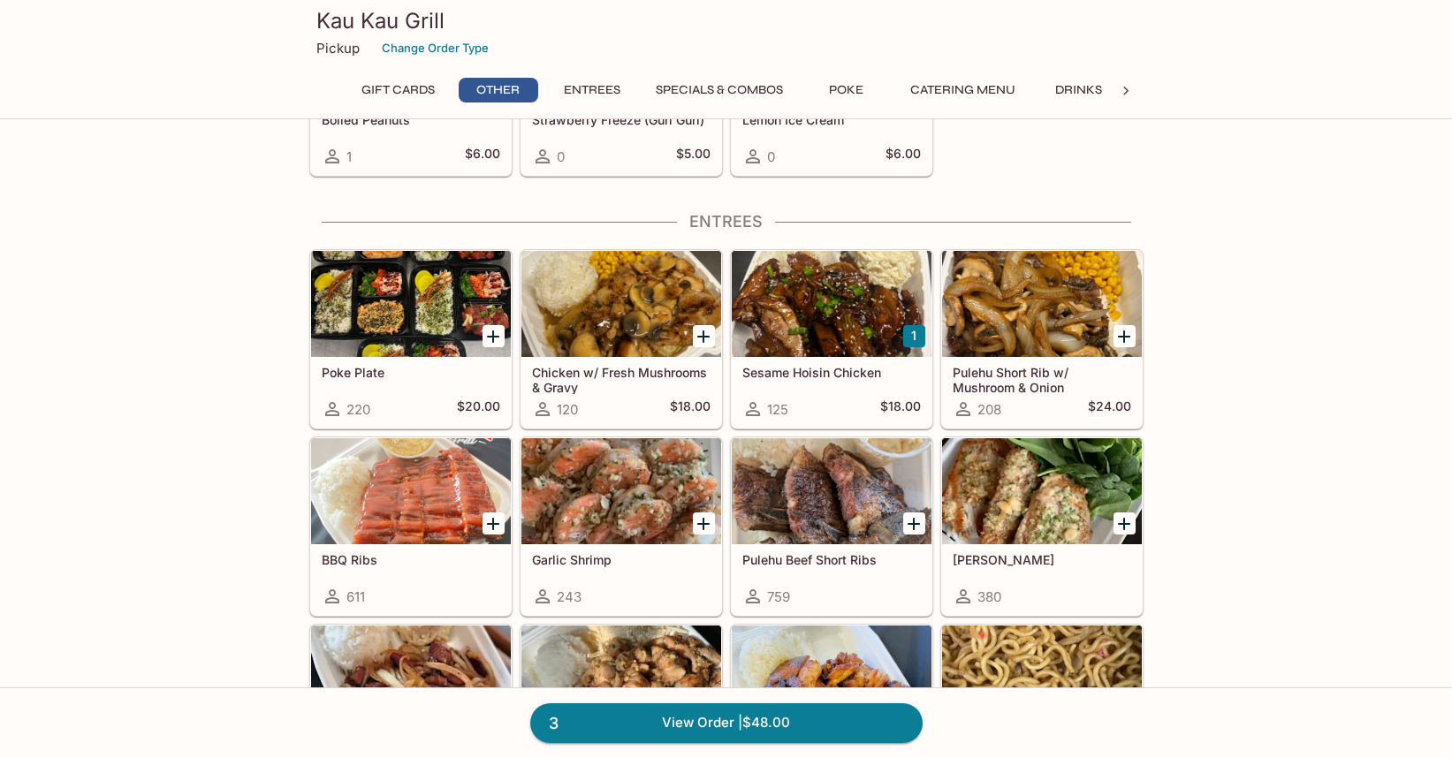
scroll to position [820, 0]
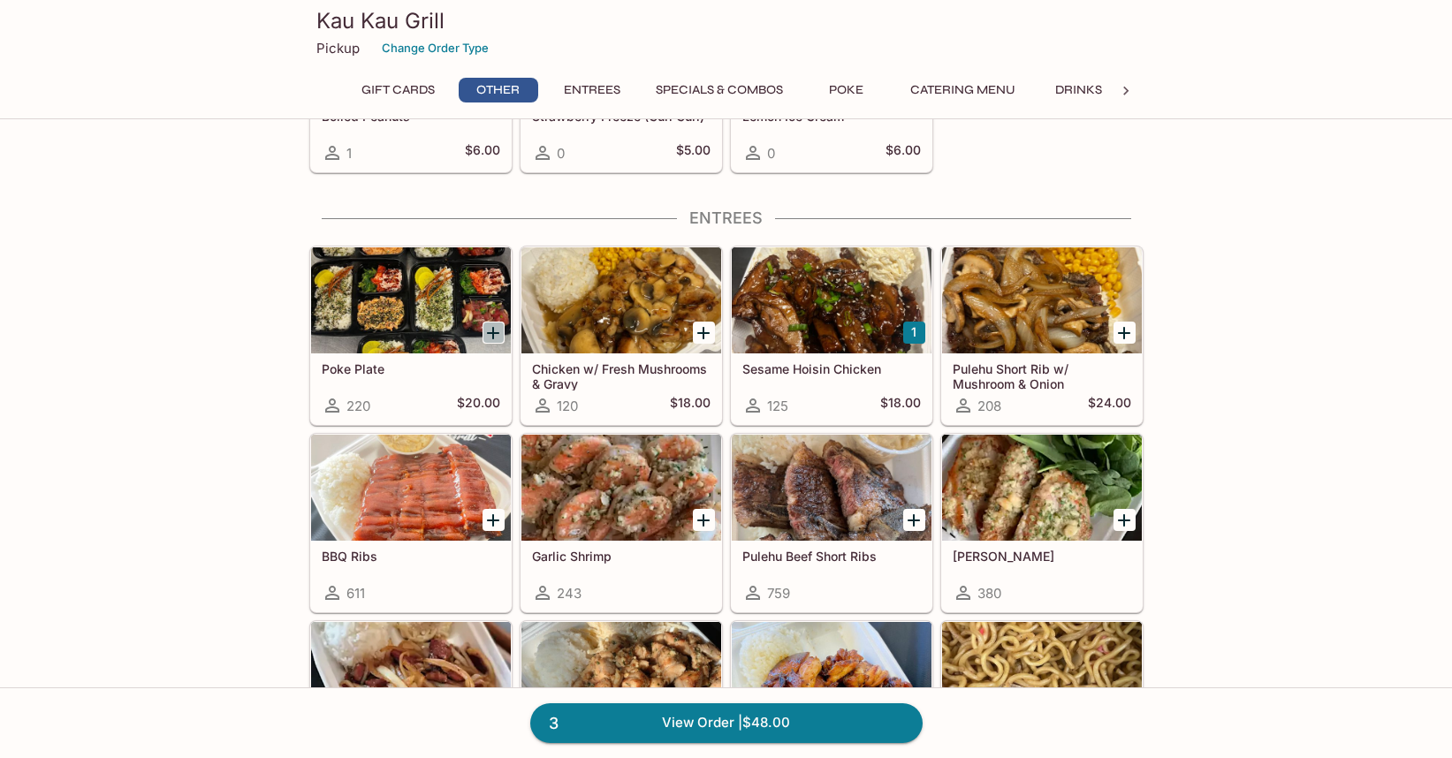
click at [488, 330] on icon "Add Poke Plate" at bounding box center [492, 332] width 21 height 21
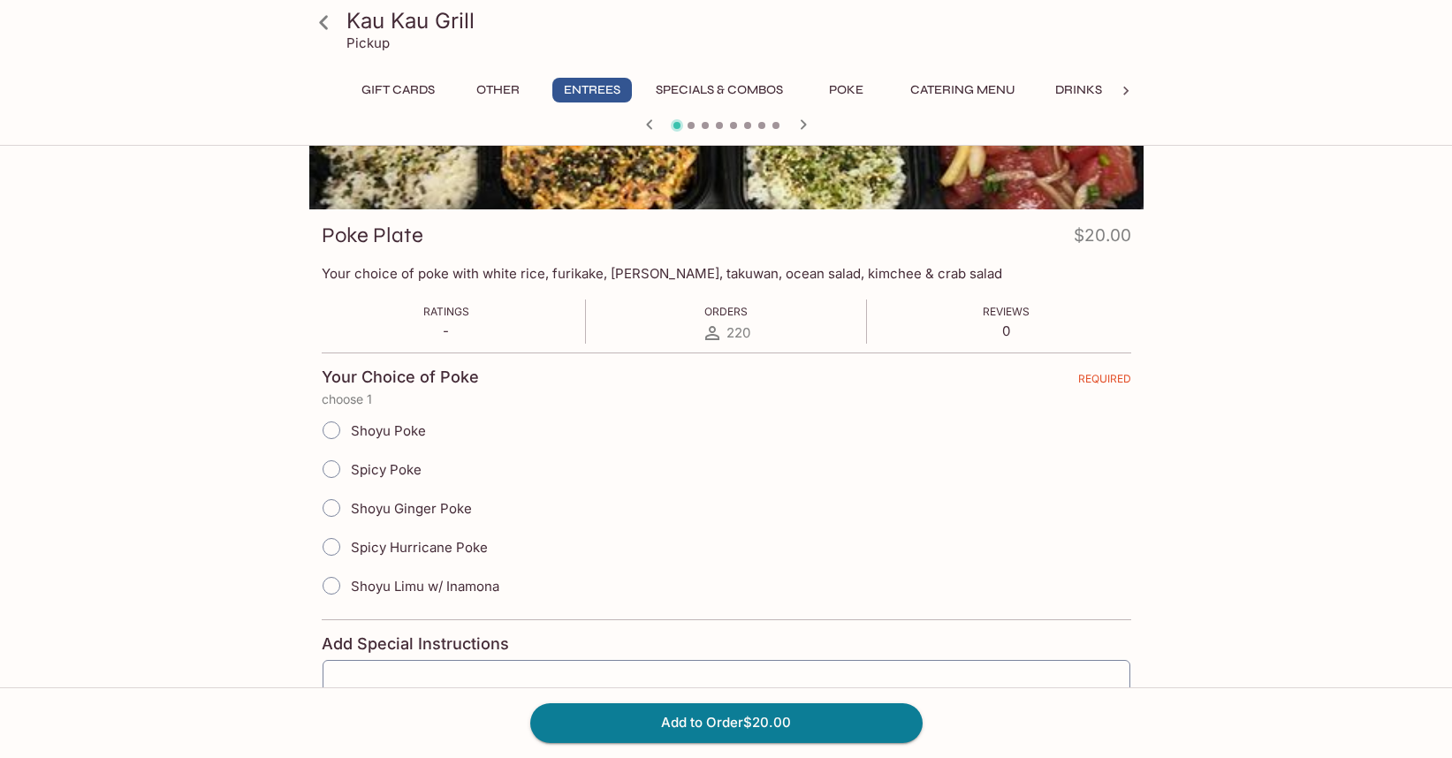
scroll to position [179, 0]
click at [332, 467] on input "Spicy Poke" at bounding box center [331, 467] width 37 height 37
radio input "true"
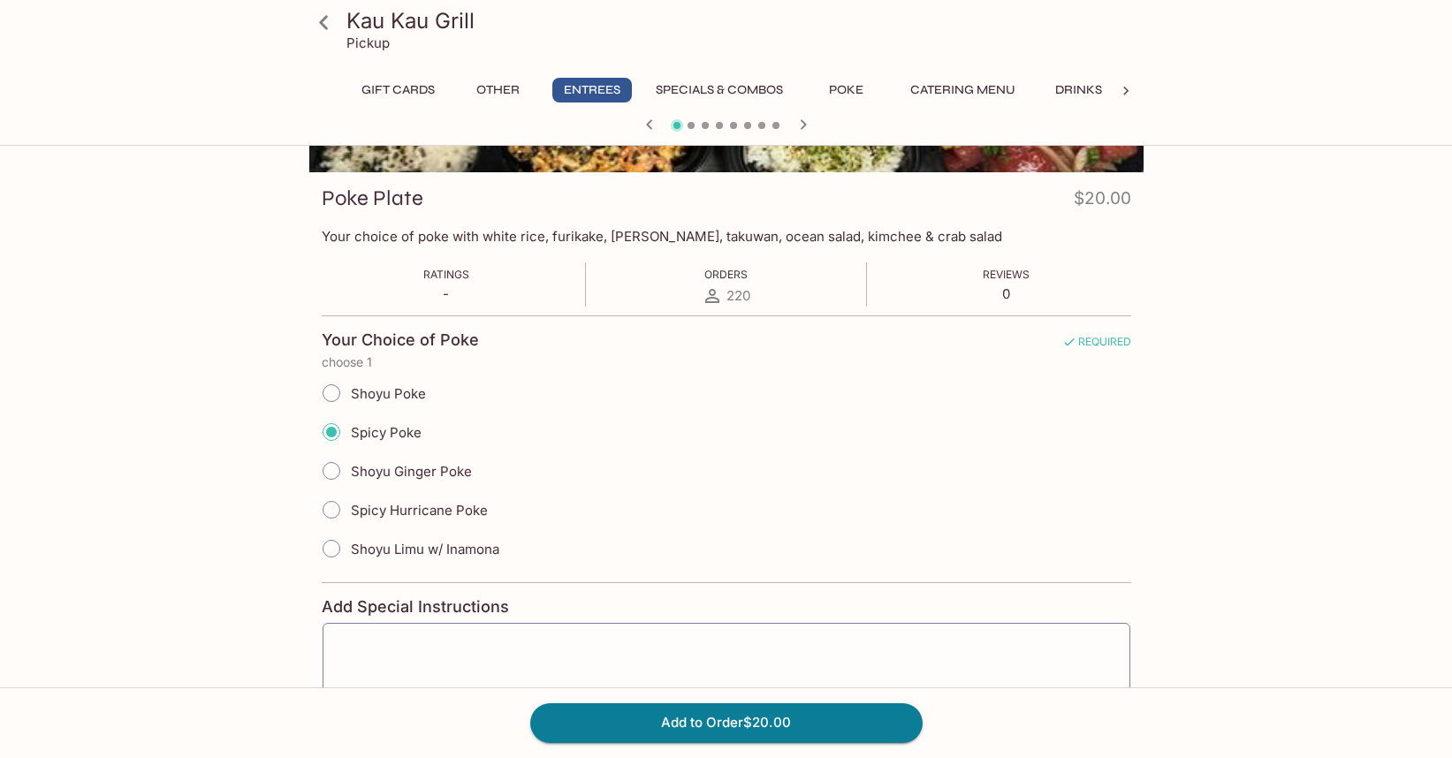
scroll to position [216, 0]
click at [339, 510] on input "Spicy Hurricane Poke" at bounding box center [331, 508] width 37 height 37
radio input "true"
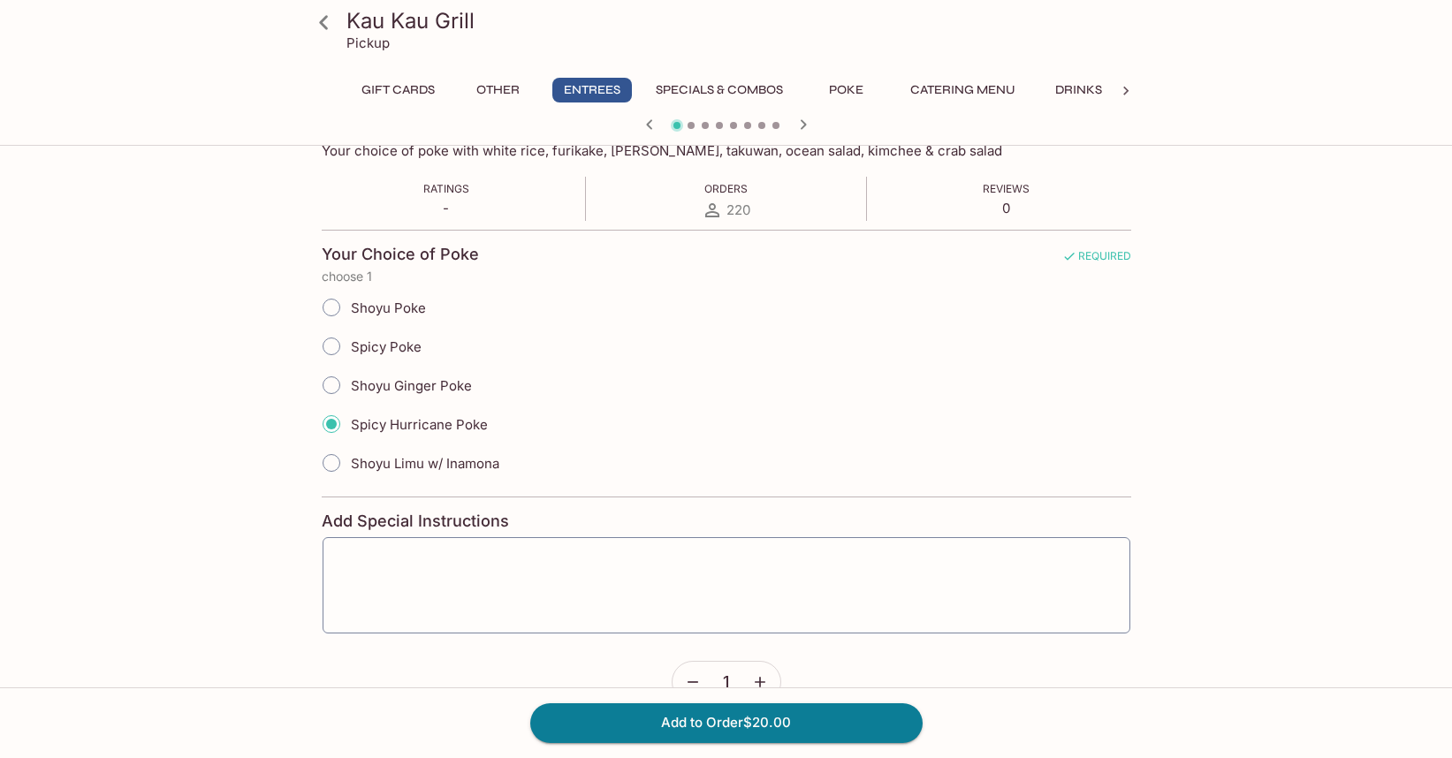
scroll to position [343, 0]
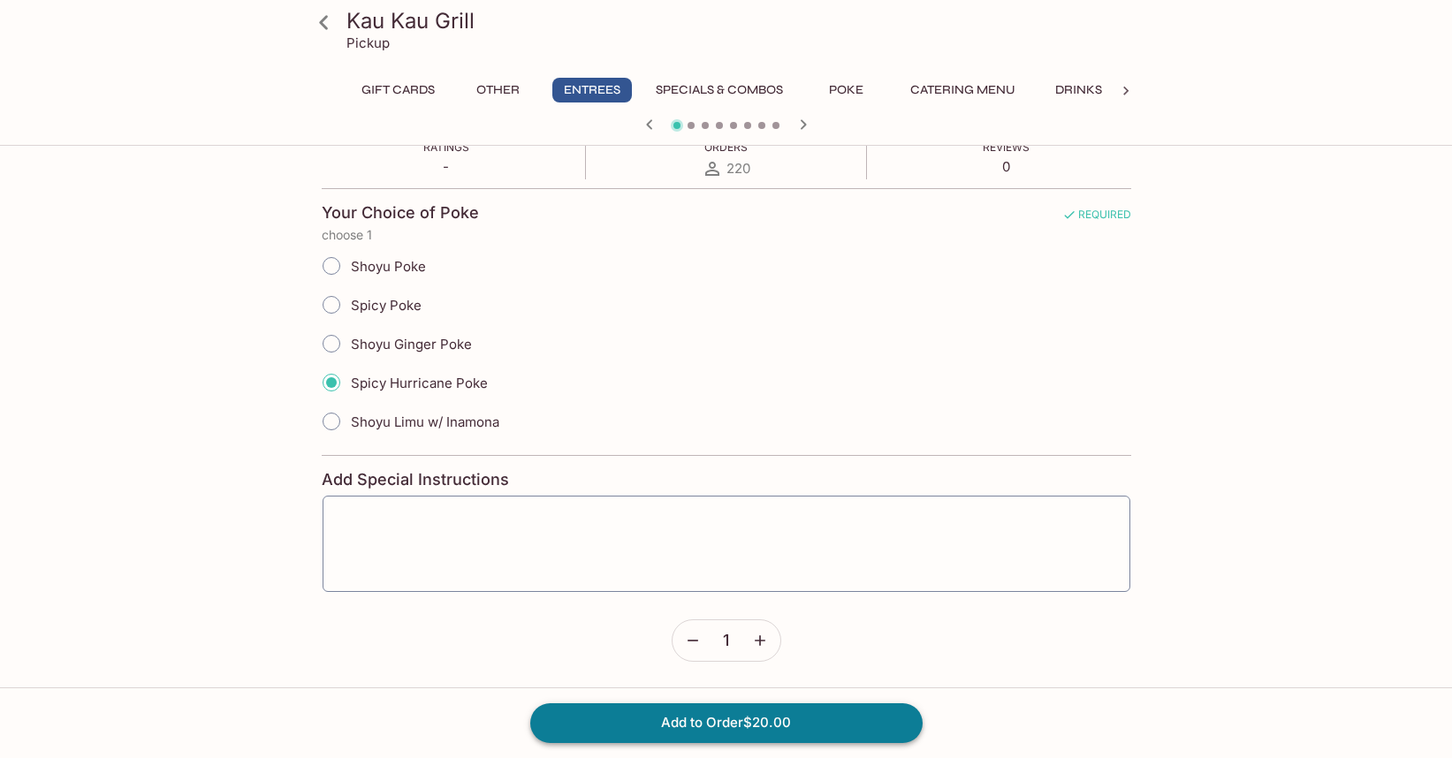
click at [746, 721] on button "Add to Order $20.00" at bounding box center [726, 722] width 392 height 39
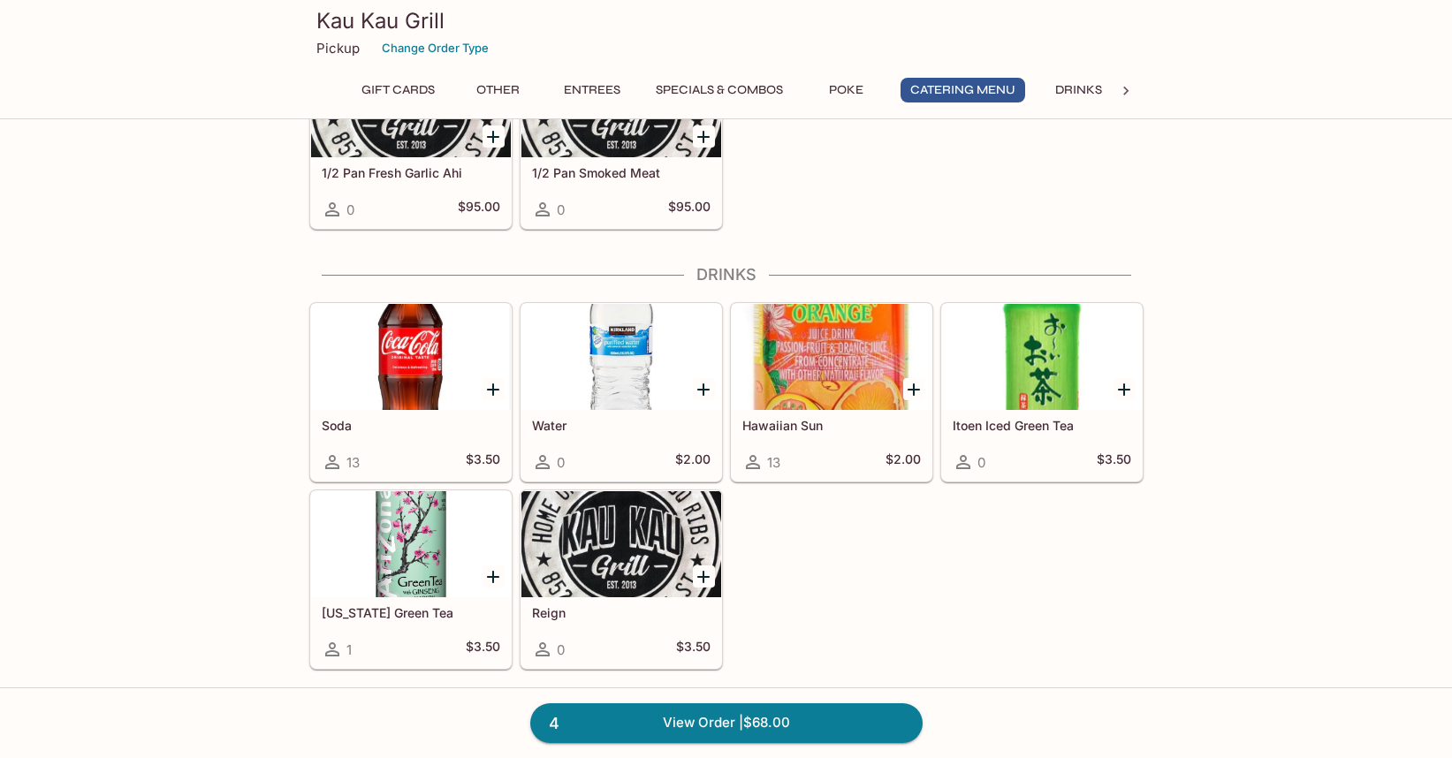
scroll to position [3459, 0]
click at [697, 724] on link "4 View Order | $68.00" at bounding box center [726, 722] width 392 height 39
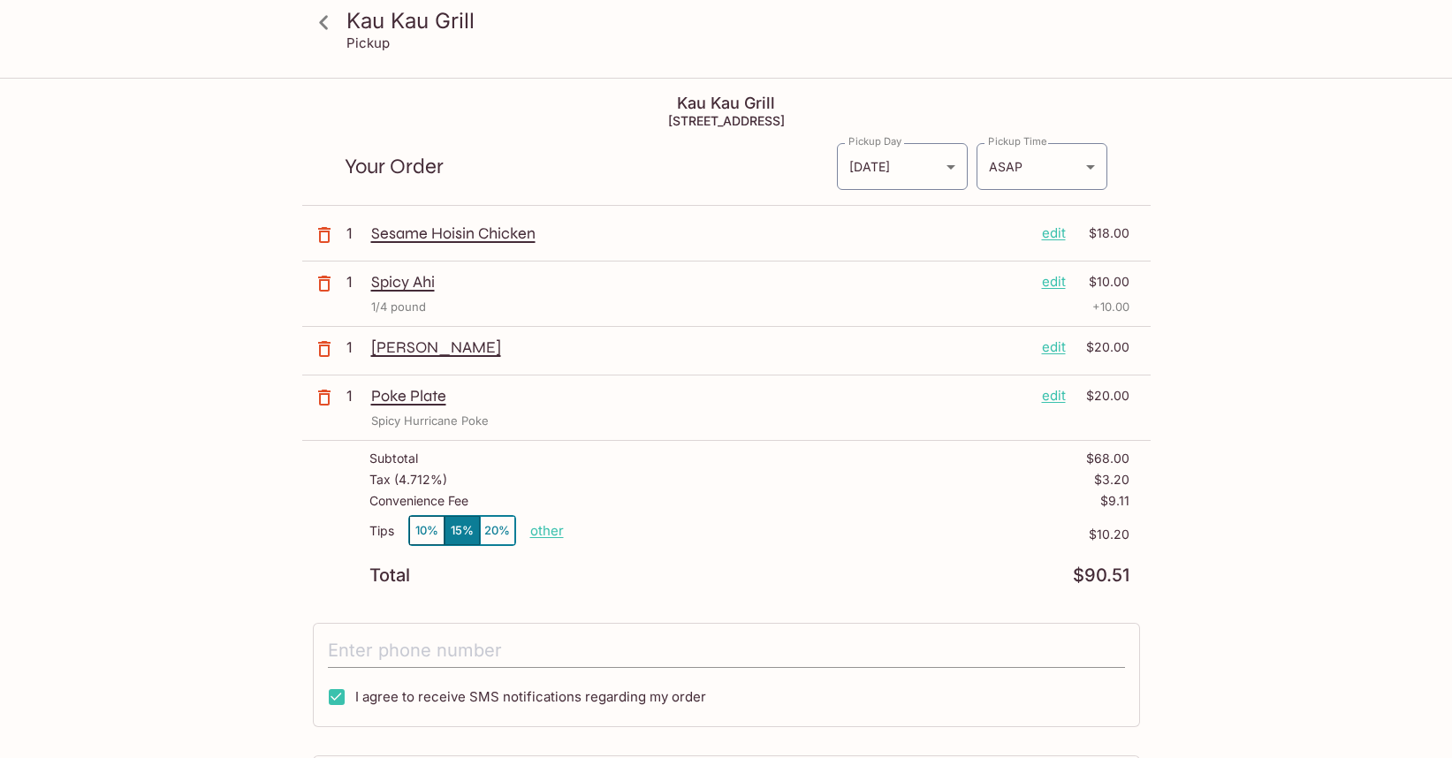
click at [529, 650] on input "tel" at bounding box center [726, 651] width 797 height 34
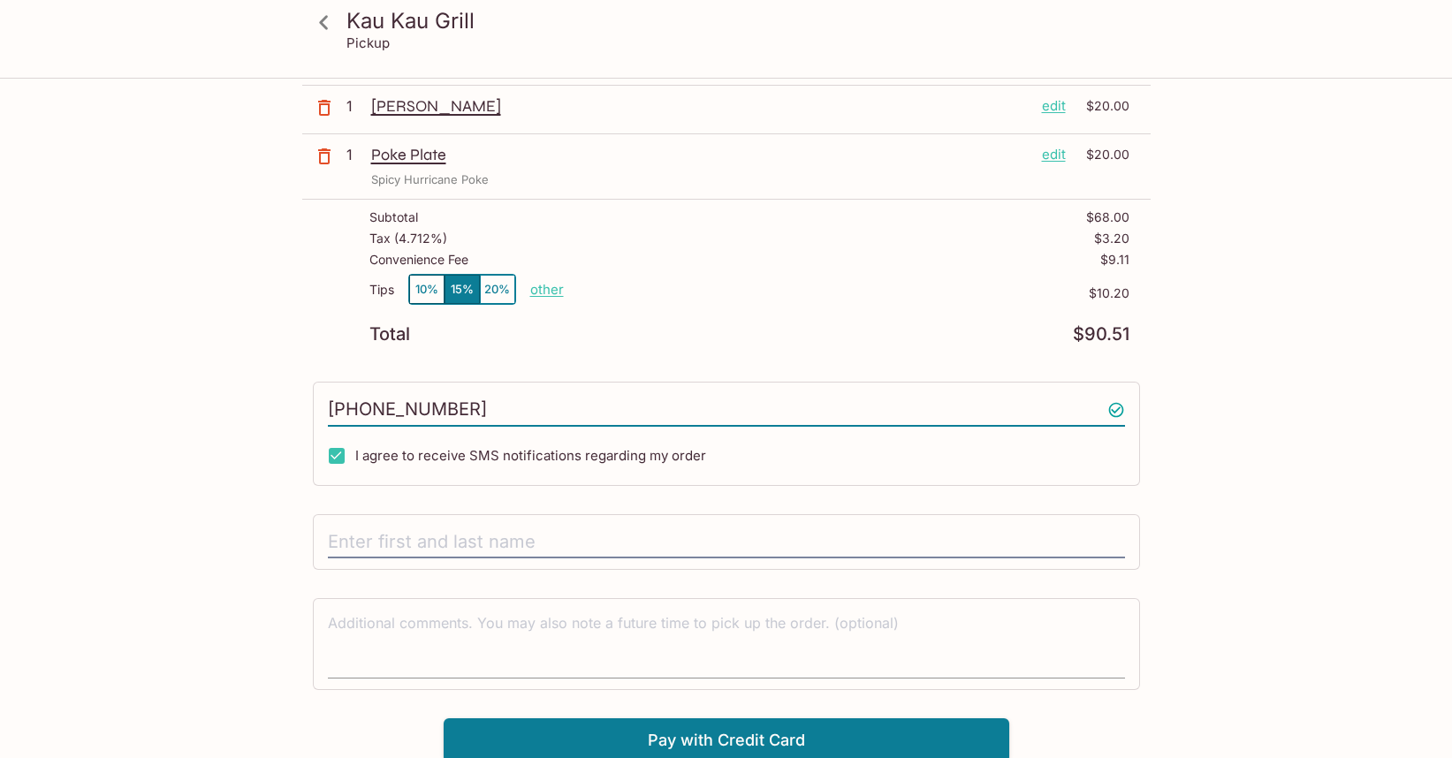
scroll to position [246, 0]
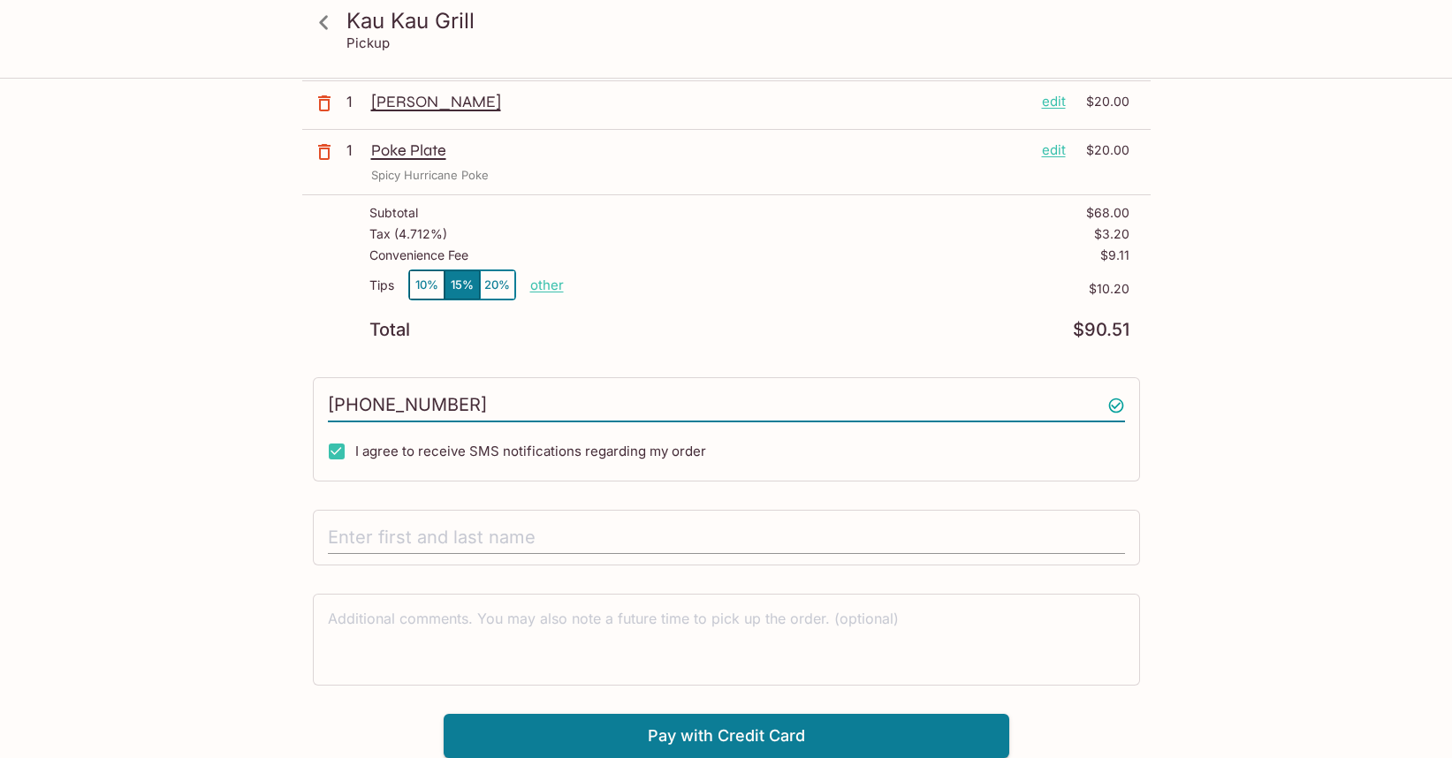
type input "[PHONE_NUMBER]"
click at [454, 535] on input "text" at bounding box center [726, 538] width 797 height 34
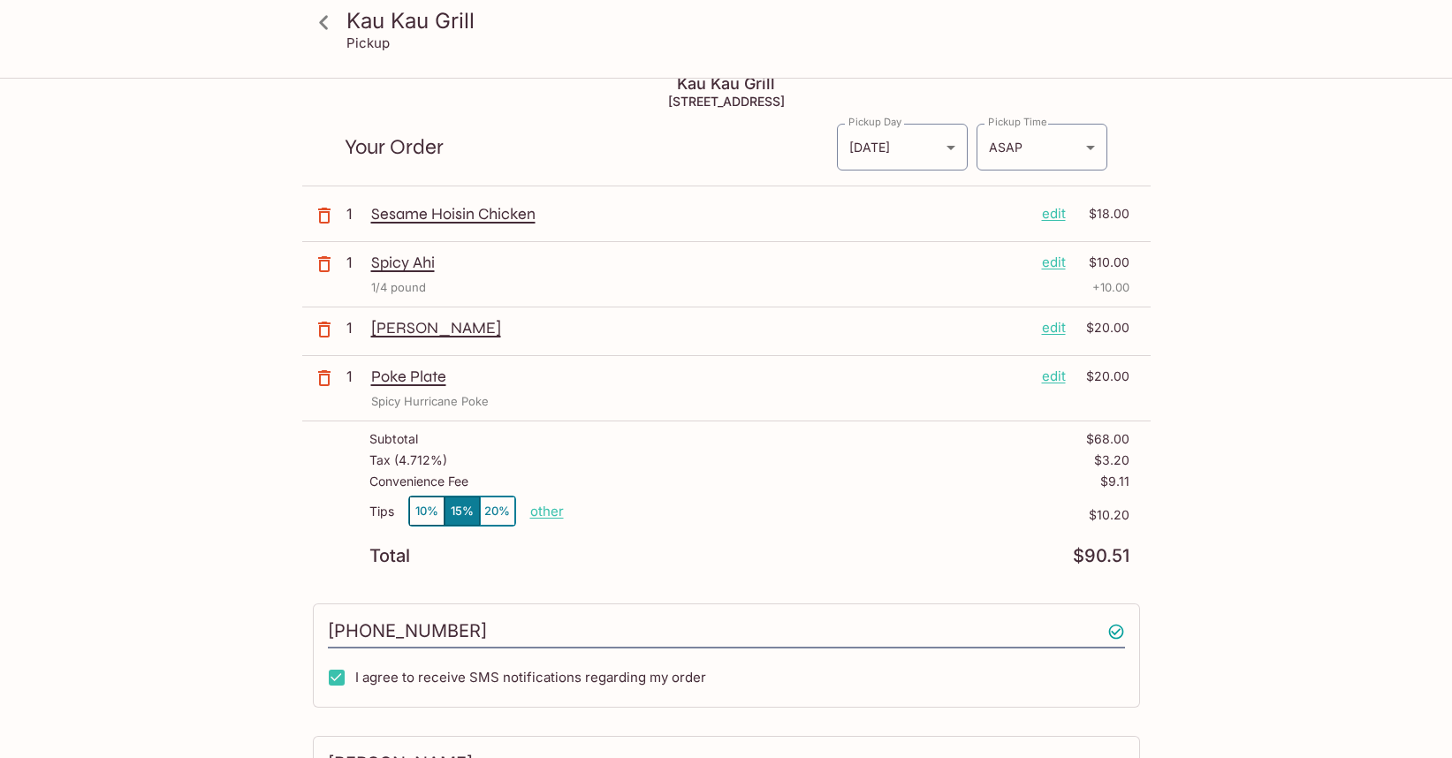
scroll to position [0, 0]
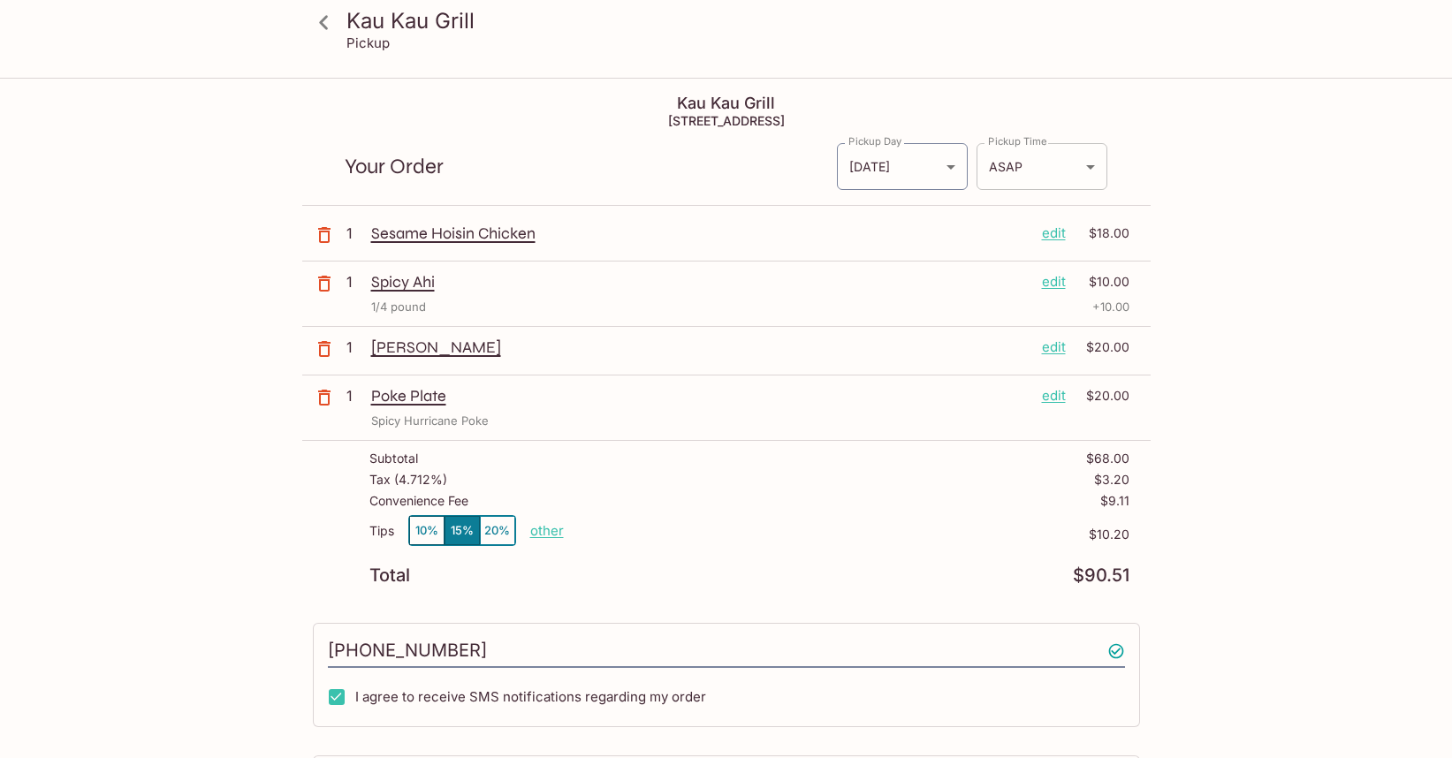
type input "[PERSON_NAME]"
click at [1086, 168] on body "Kau Kau Grill Pickup Kau Kau Grill [STREET_ADDRESS] Your Order Pickup Day [DATE…" at bounding box center [726, 459] width 1452 height 758
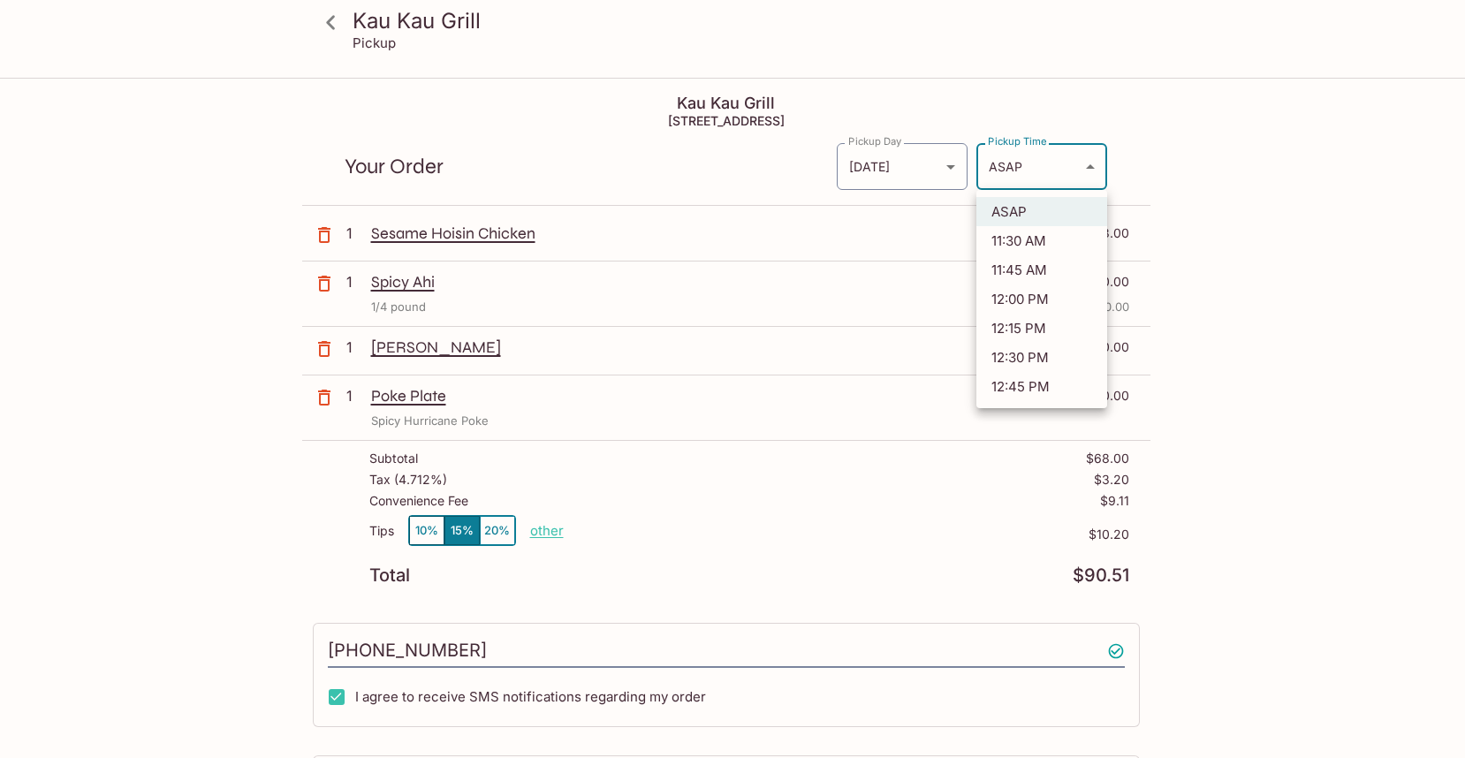
click at [1039, 243] on li "11:30 AM" at bounding box center [1041, 240] width 131 height 29
type input "[DATE]T21:30:47.000000Z"
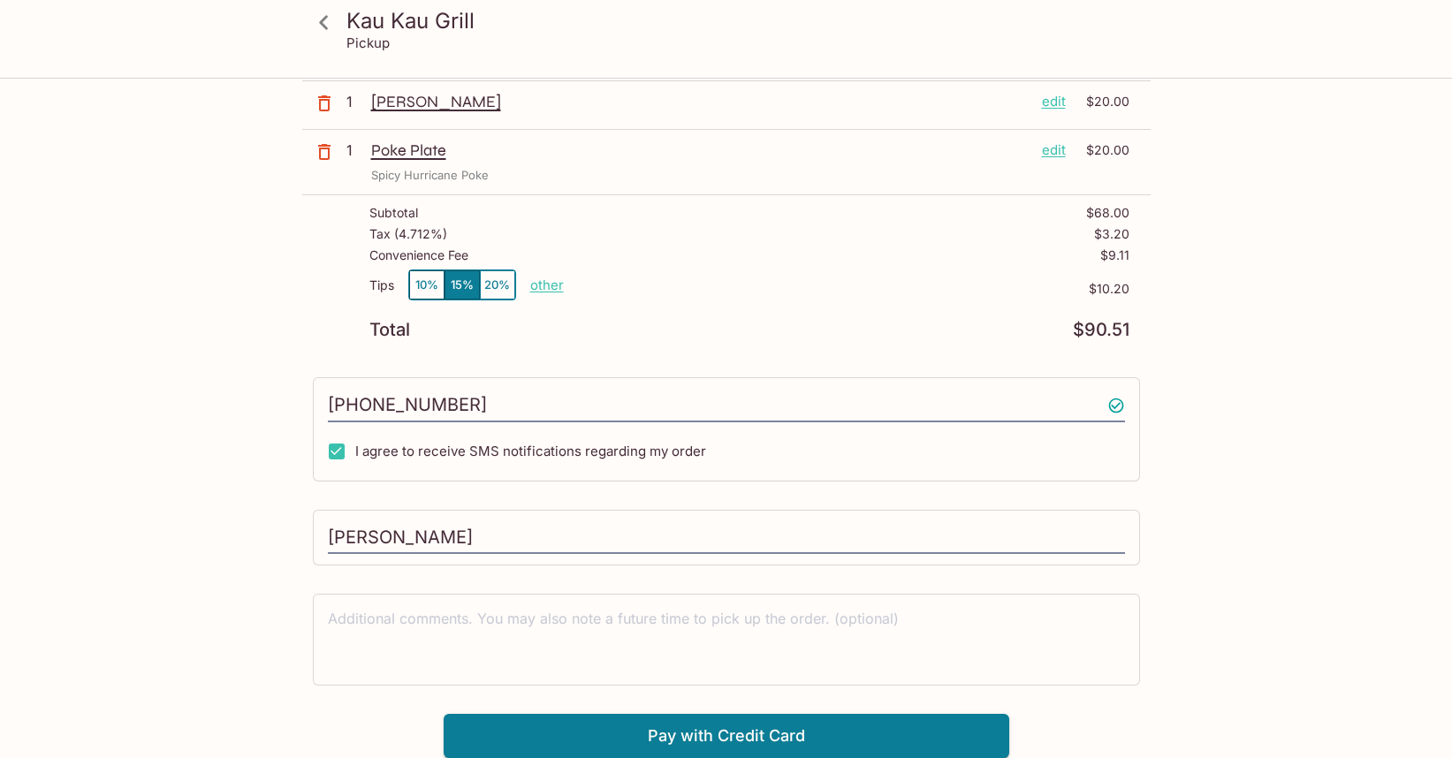
scroll to position [231, 0]
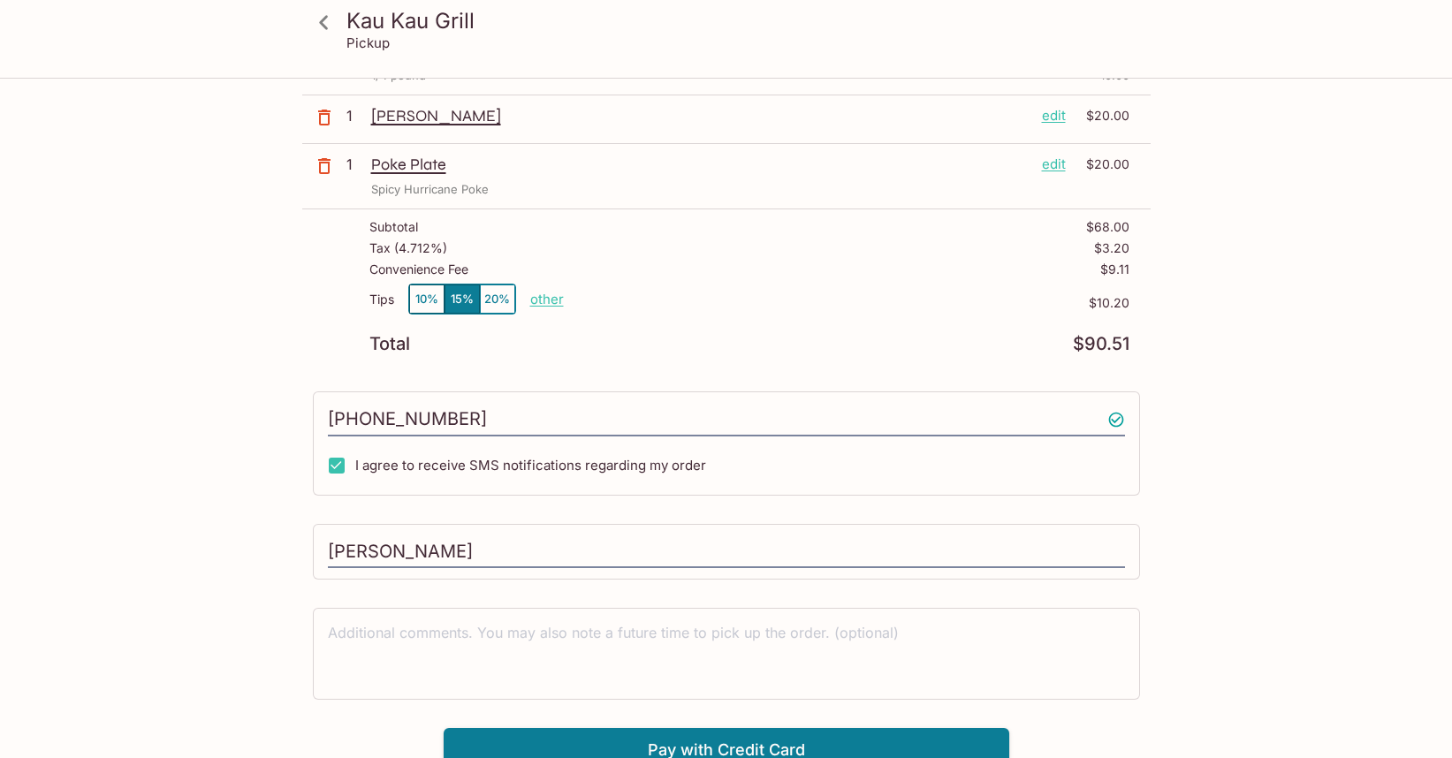
click at [498, 299] on button "20%" at bounding box center [497, 298] width 35 height 29
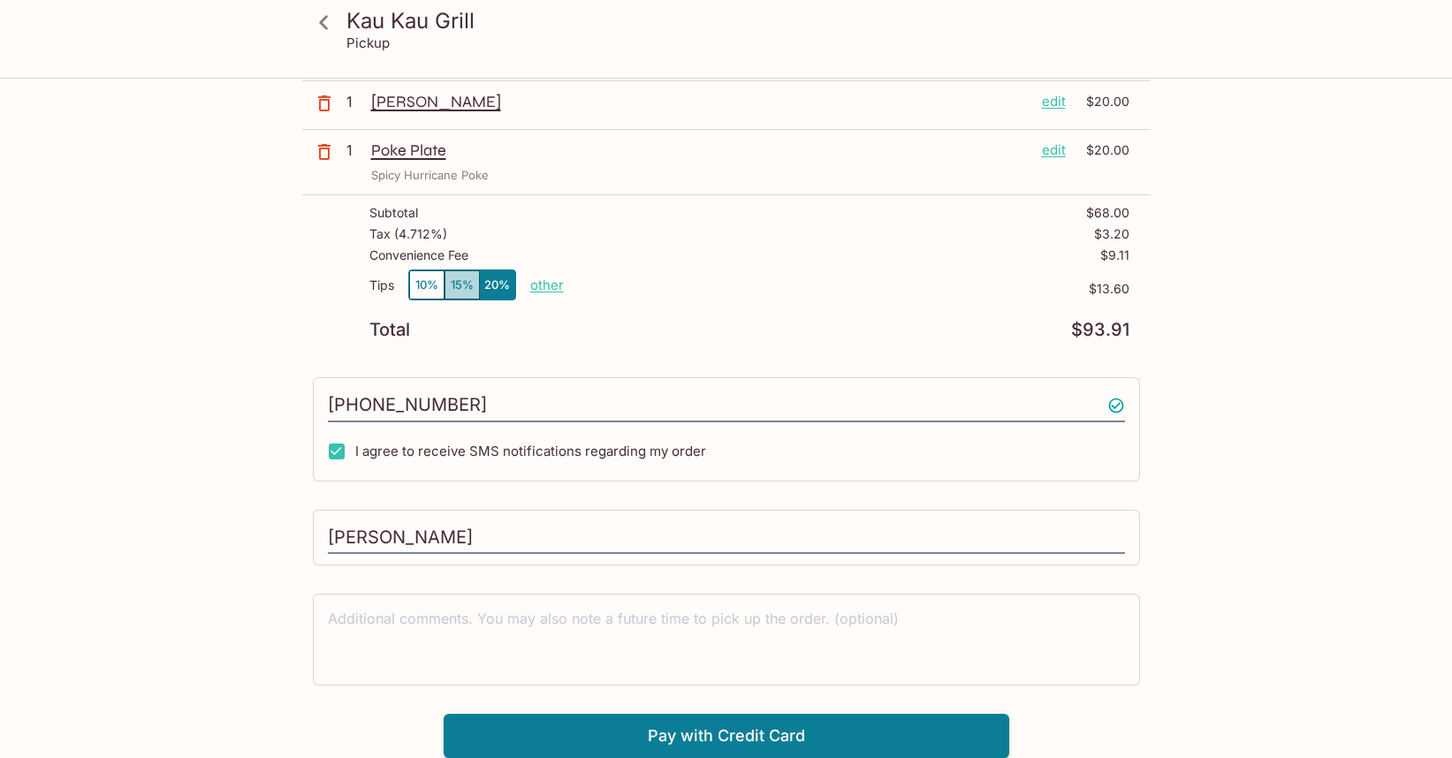
scroll to position [243, 0]
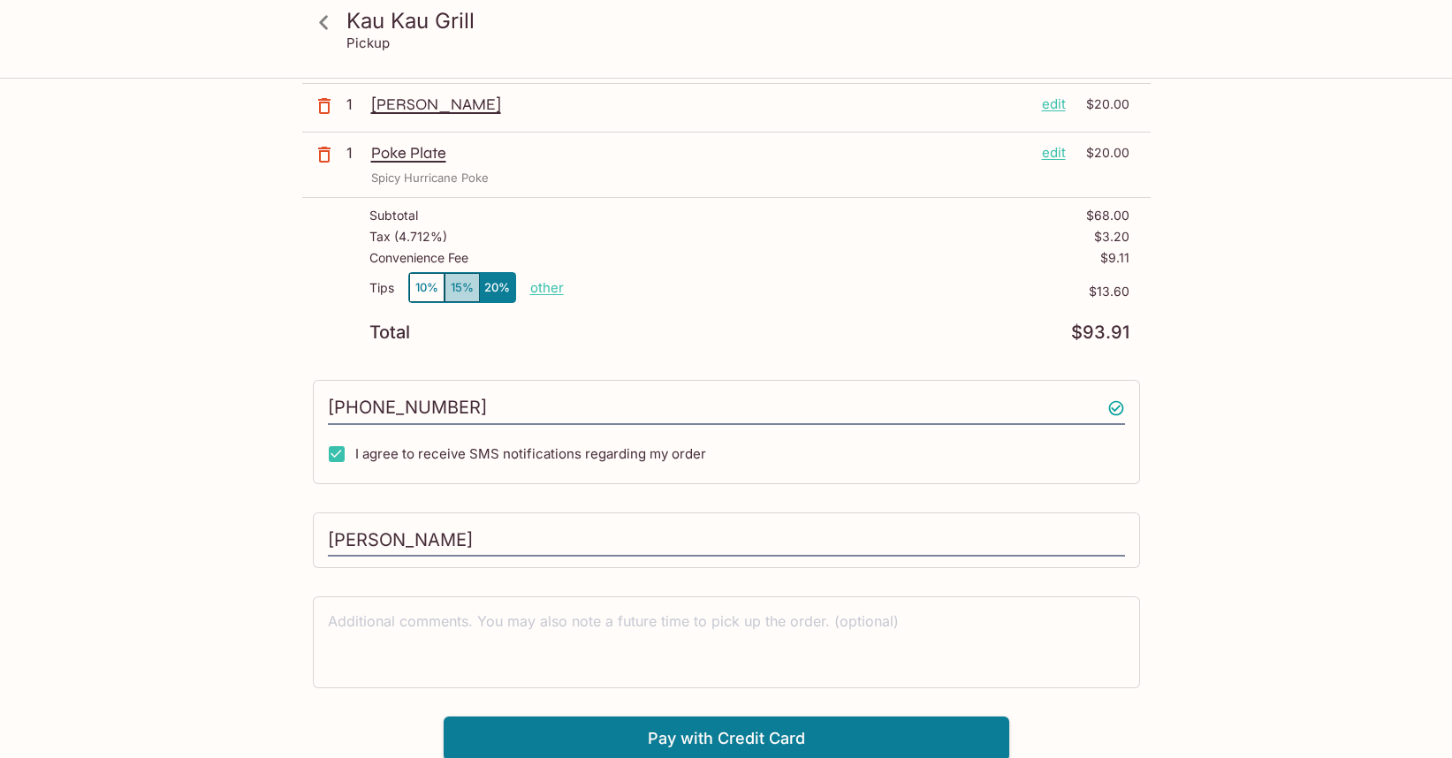
click at [457, 286] on button "15%" at bounding box center [461, 287] width 35 height 29
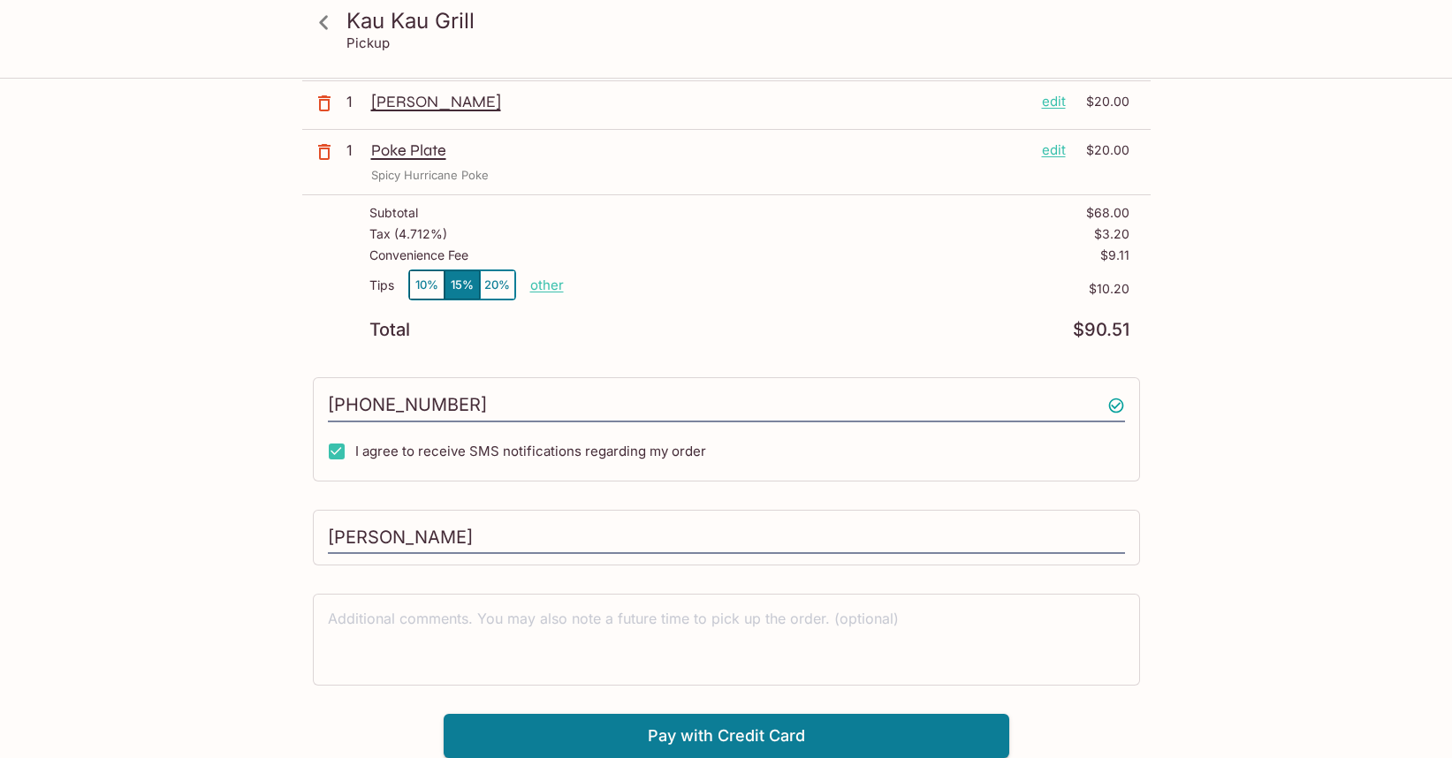
click at [503, 284] on button "20%" at bounding box center [497, 284] width 35 height 29
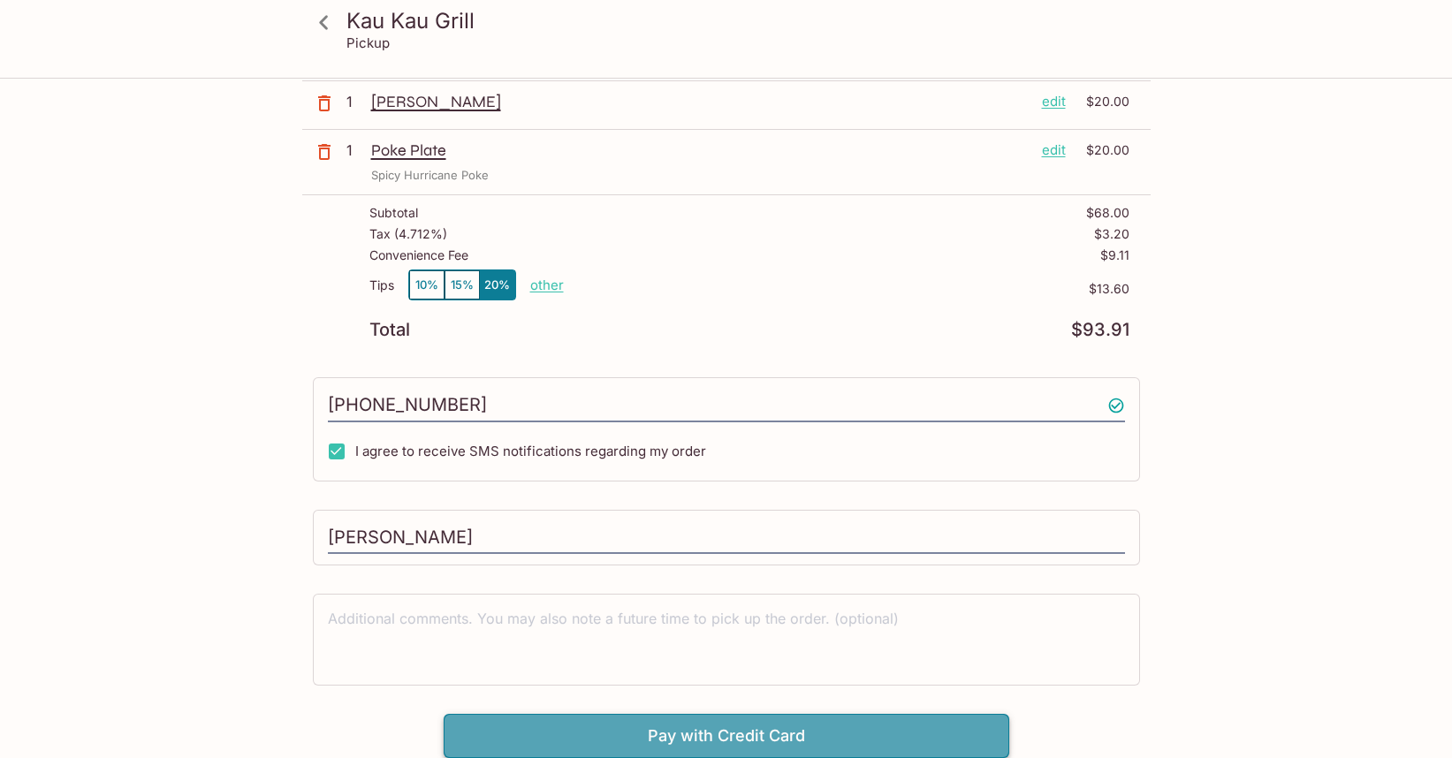
click at [743, 738] on button "Pay with Credit Card" at bounding box center [726, 736] width 565 height 44
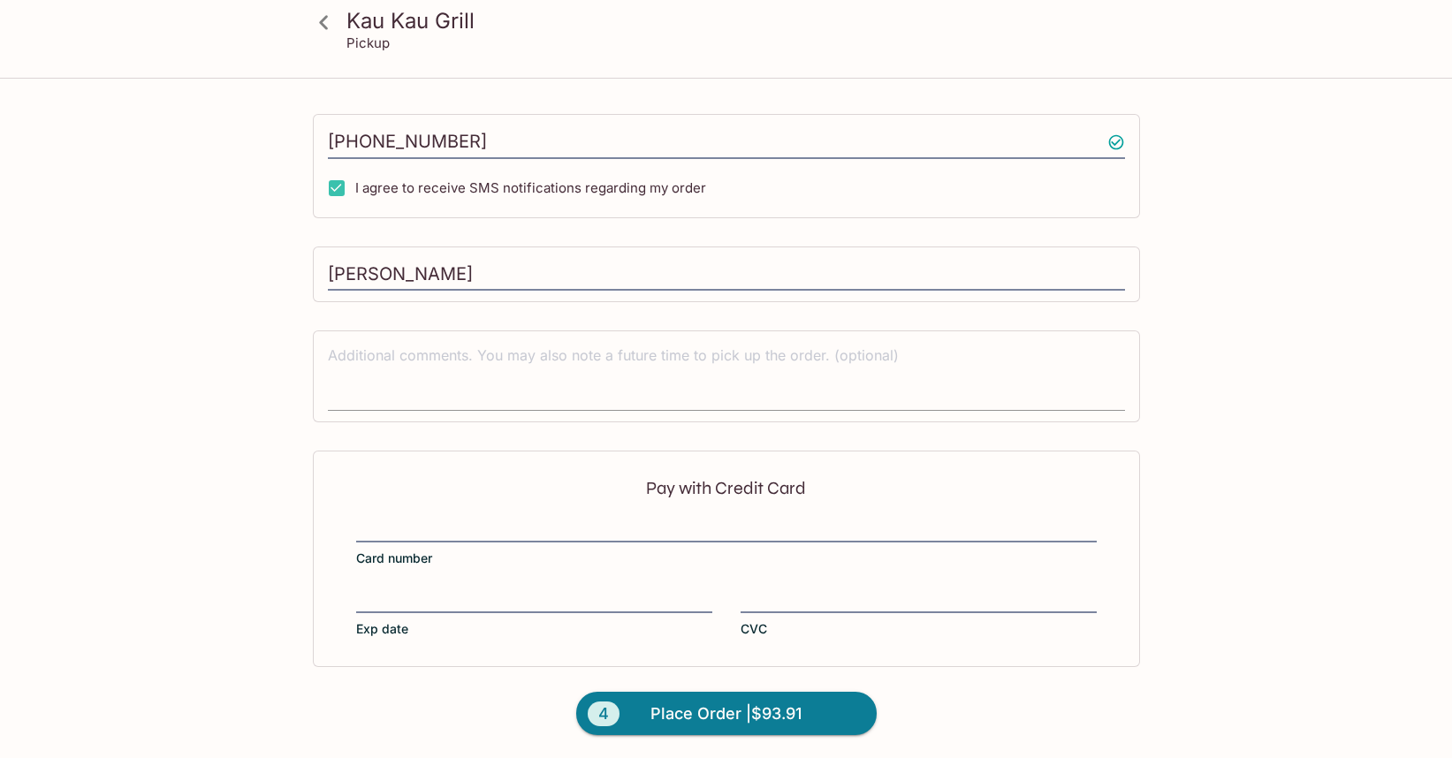
scroll to position [511, 0]
click at [699, 706] on span "Place Order | $93.91" at bounding box center [725, 712] width 151 height 28
